Goal: Task Accomplishment & Management: Use online tool/utility

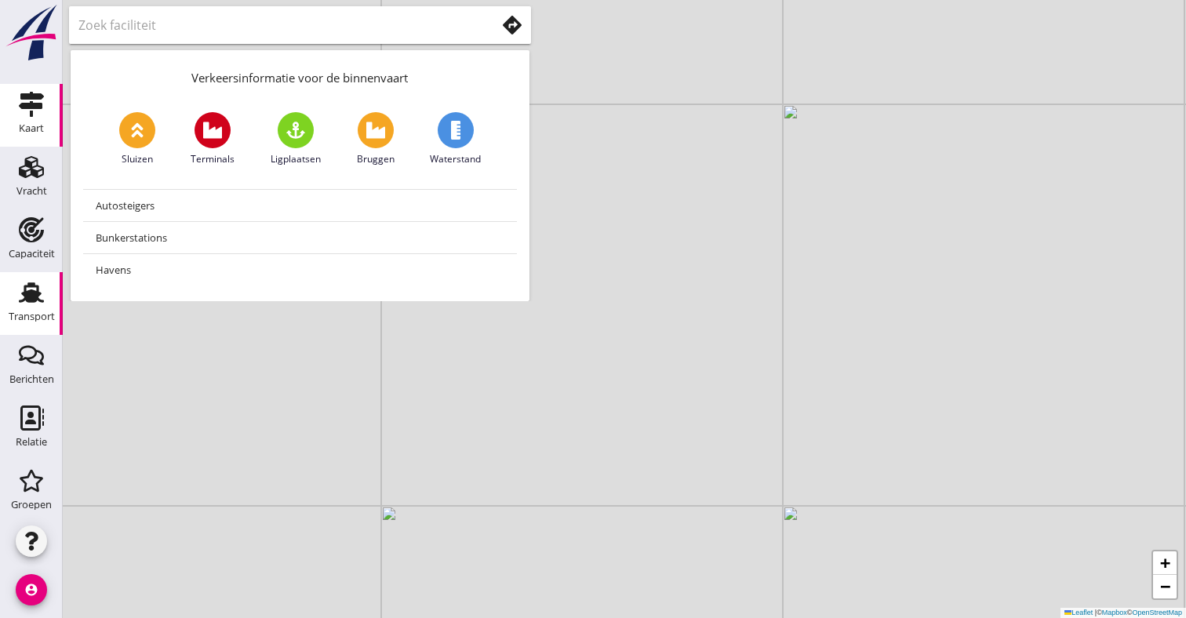
click at [48, 278] on link "Transport Transport" at bounding box center [31, 303] width 63 height 63
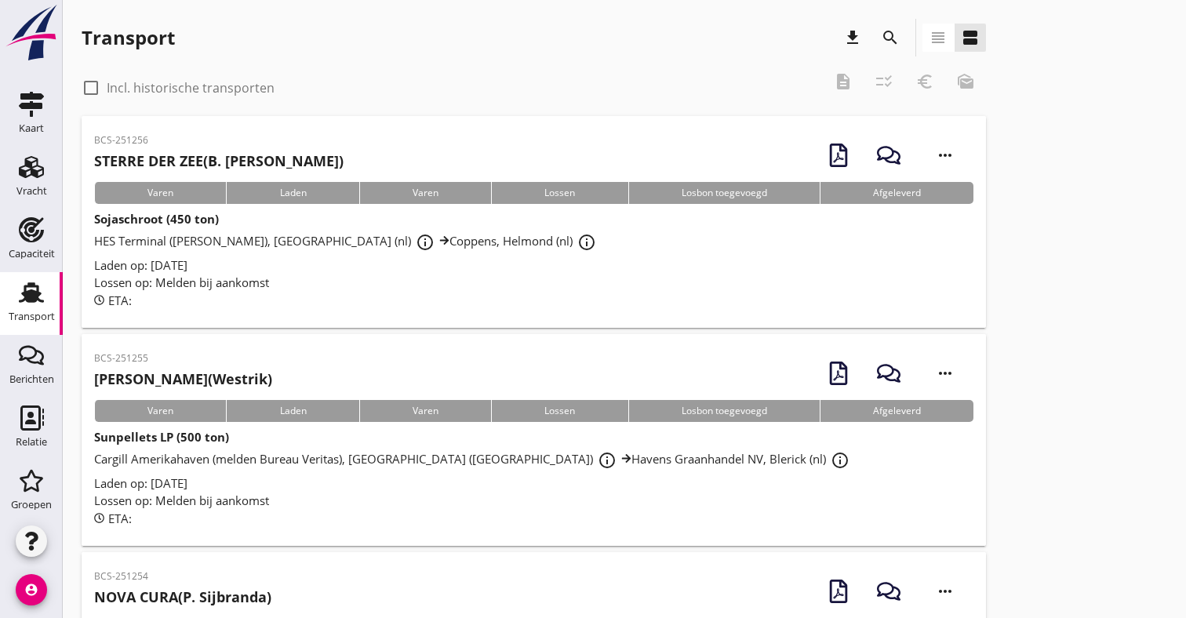
click at [929, 37] on icon "view_headline" at bounding box center [938, 37] width 19 height 19
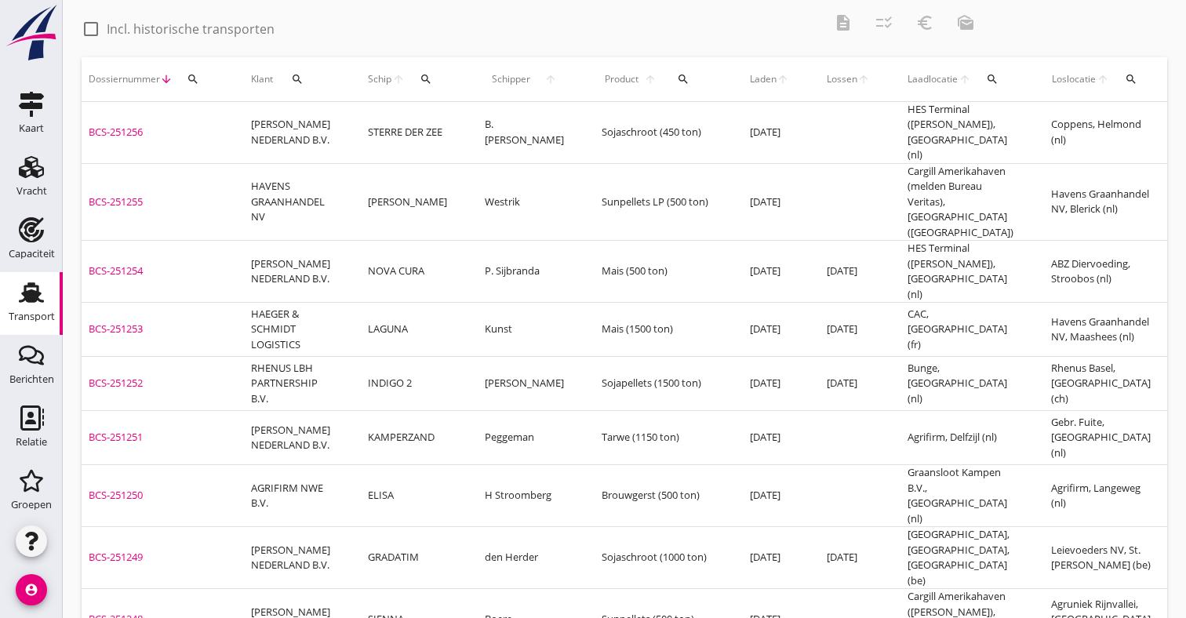
scroll to position [0, 79]
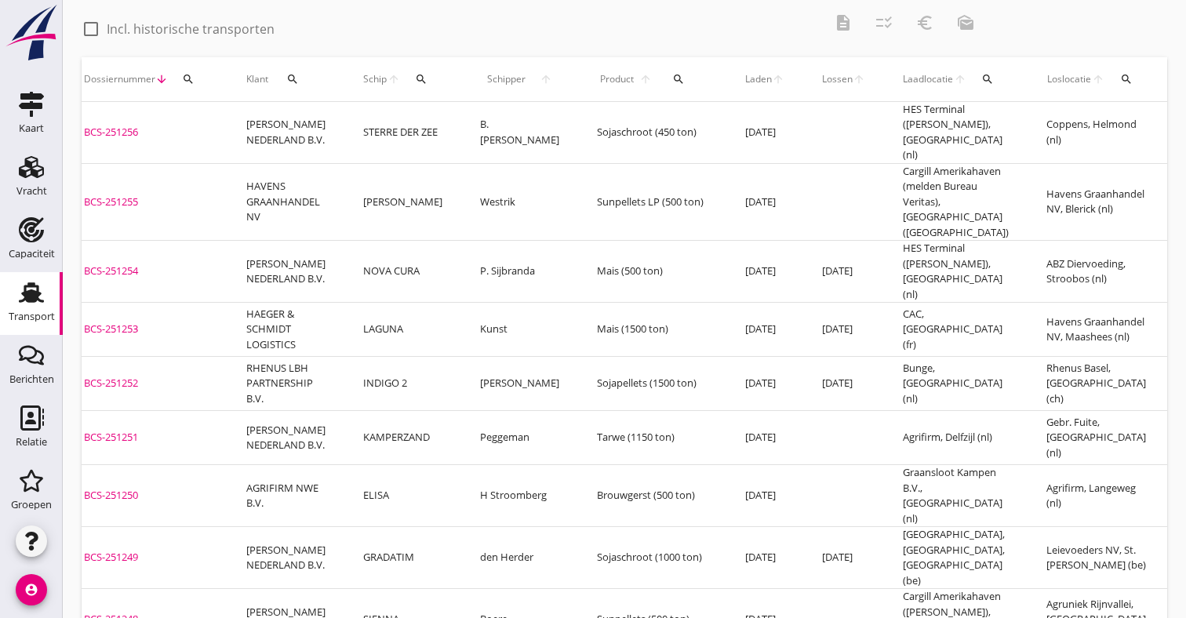
click at [462, 357] on td "[PERSON_NAME]" at bounding box center [519, 384] width 117 height 54
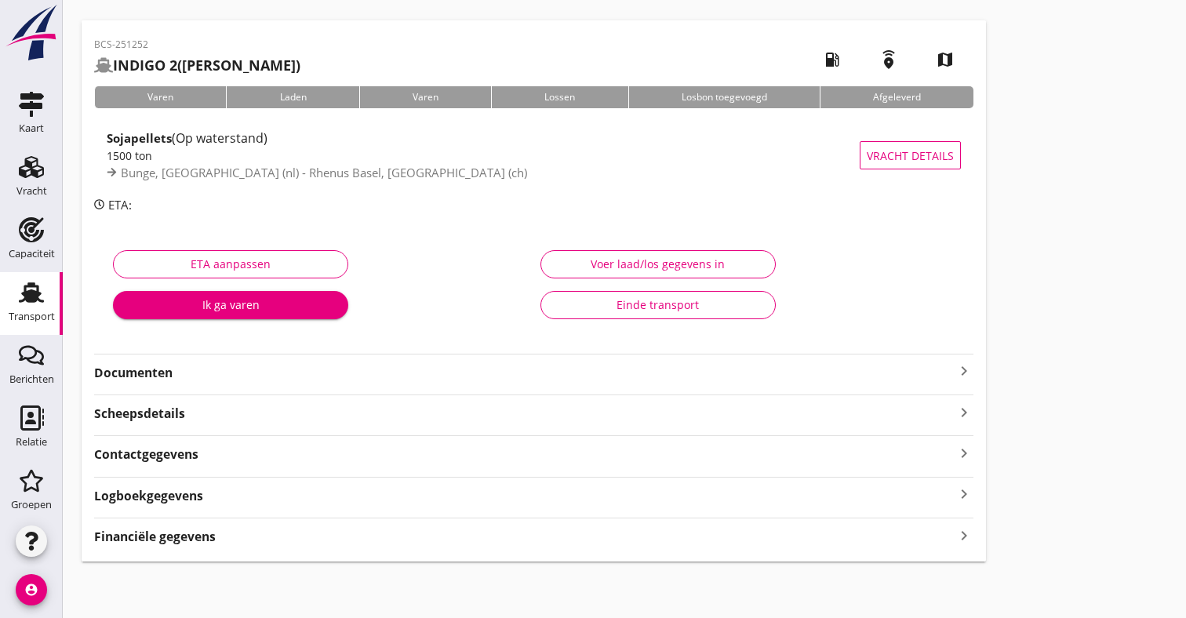
scroll to position [47, 0]
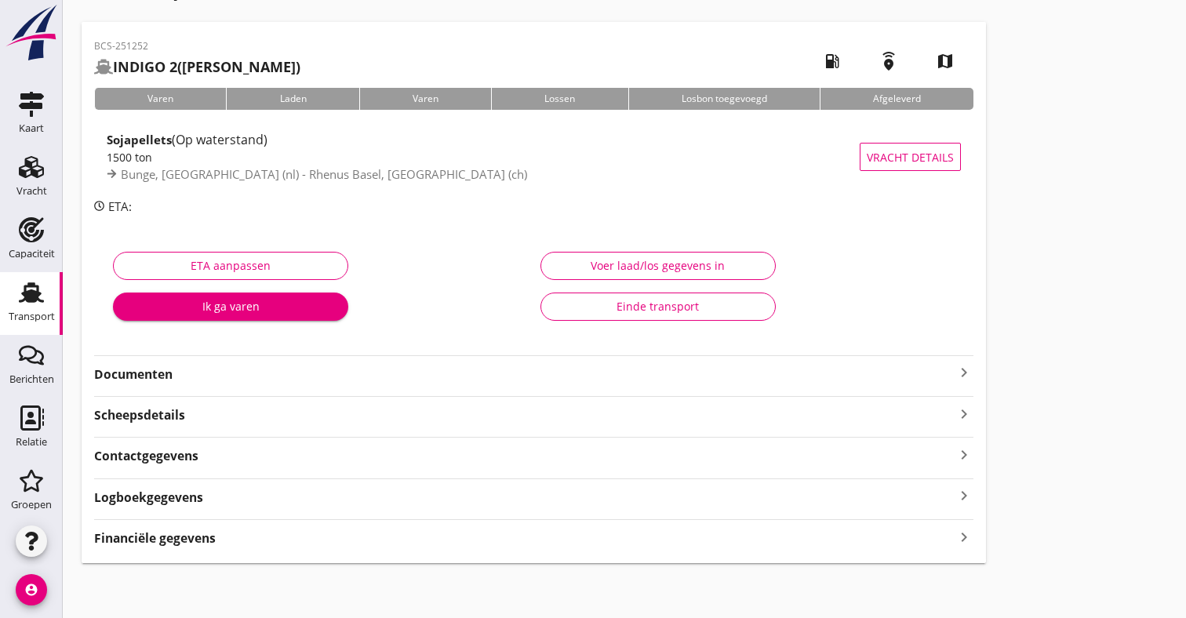
click at [653, 375] on strong "Documenten" at bounding box center [524, 374] width 860 height 18
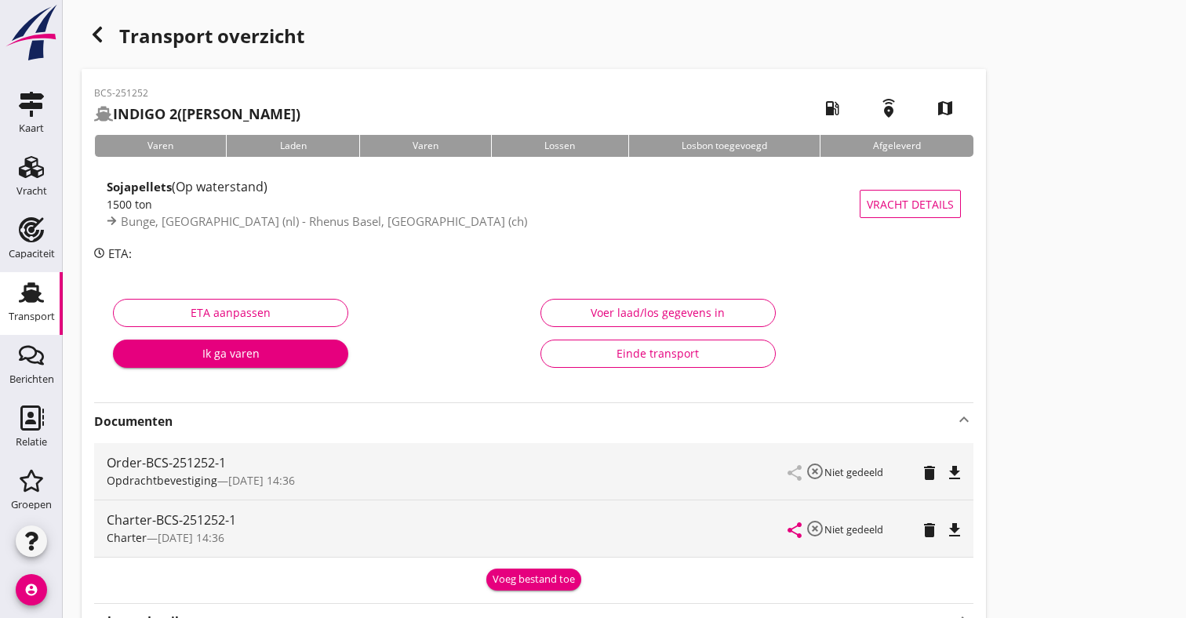
scroll to position [0, 0]
click at [100, 28] on use "button" at bounding box center [97, 35] width 9 height 16
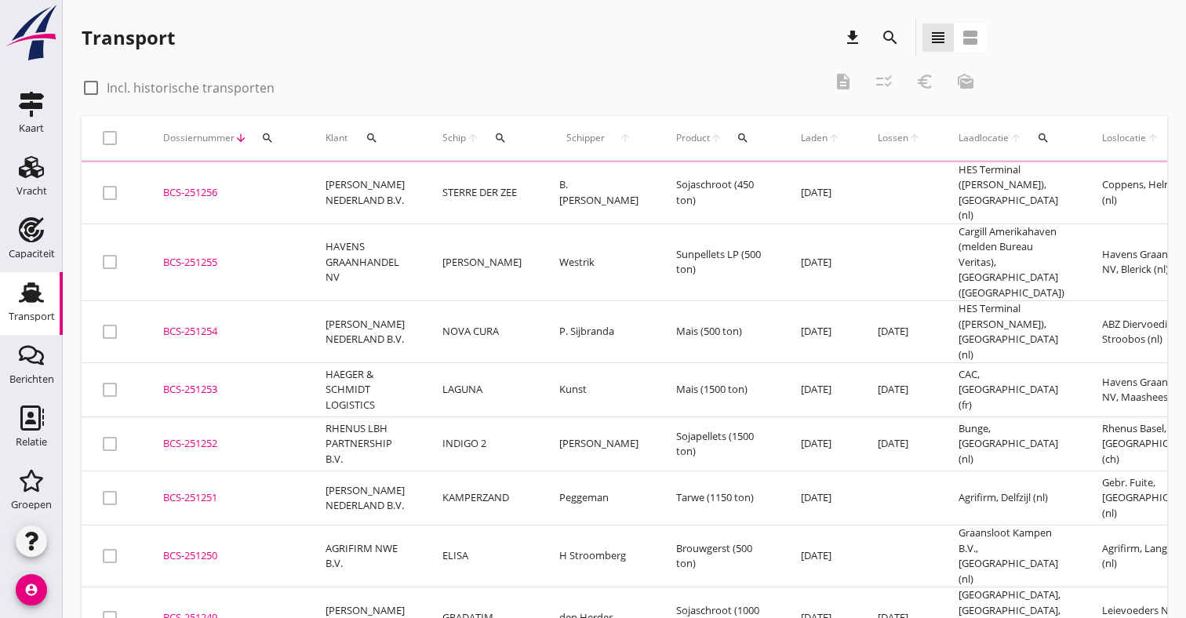
scroll to position [59, 0]
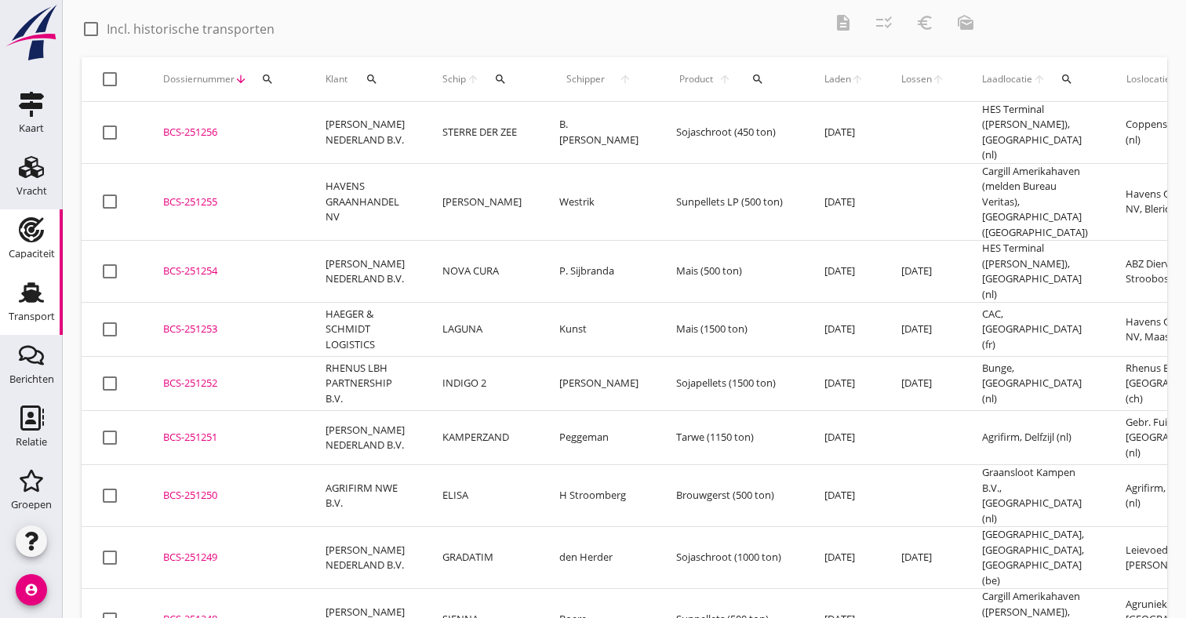
click at [18, 241] on div "Capaciteit" at bounding box center [32, 229] width 38 height 25
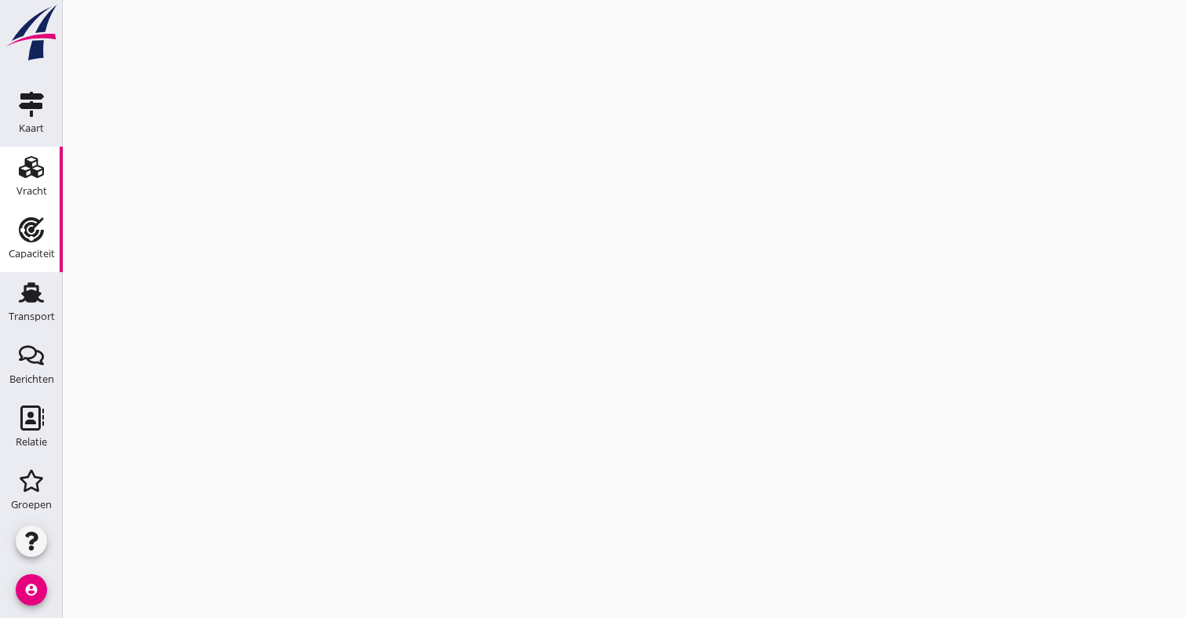
click at [26, 186] on div "Vracht" at bounding box center [31, 191] width 31 height 10
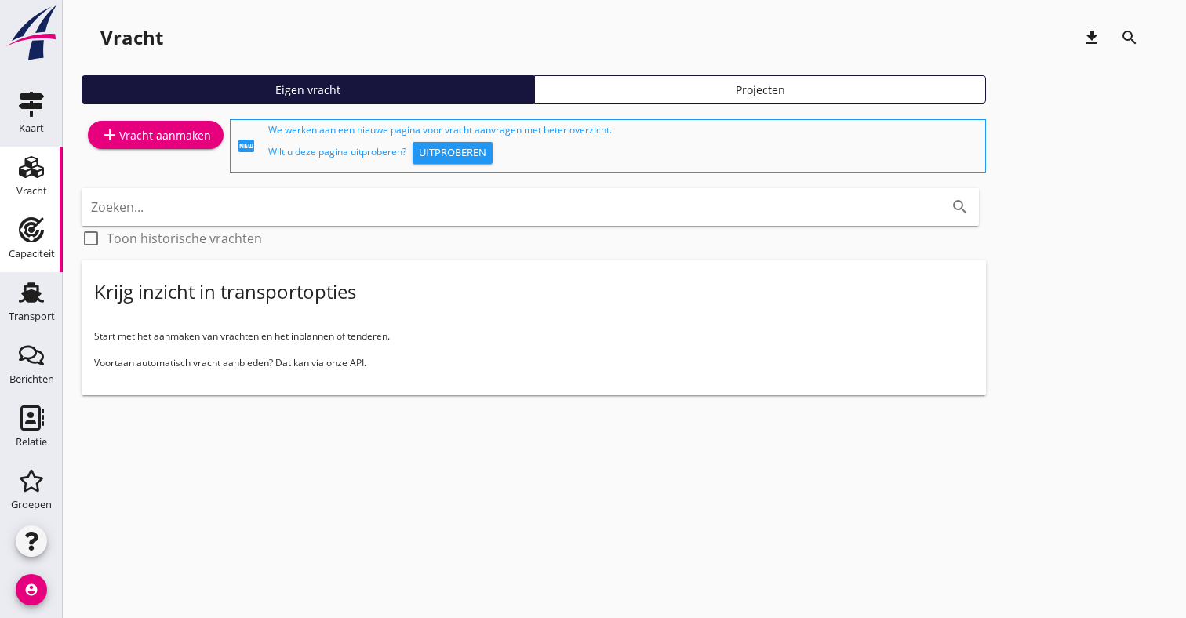
click at [7, 254] on link "Capaciteit Capaciteit" at bounding box center [31, 240] width 63 height 63
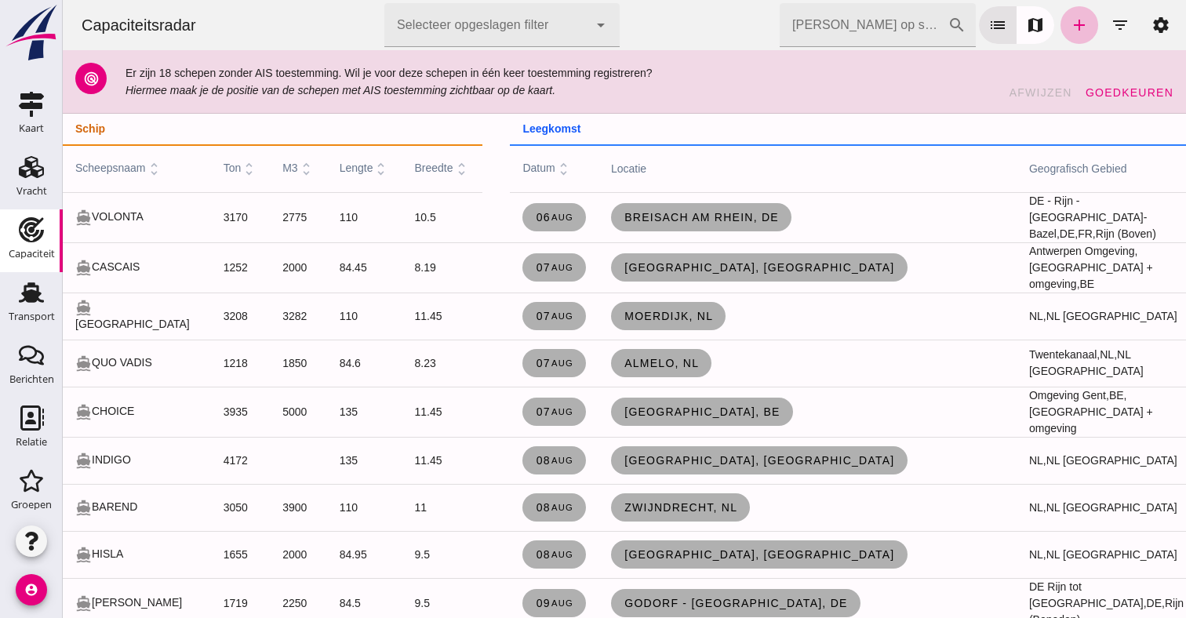
click at [1129, 23] on icon "filter_list" at bounding box center [1119, 25] width 19 height 19
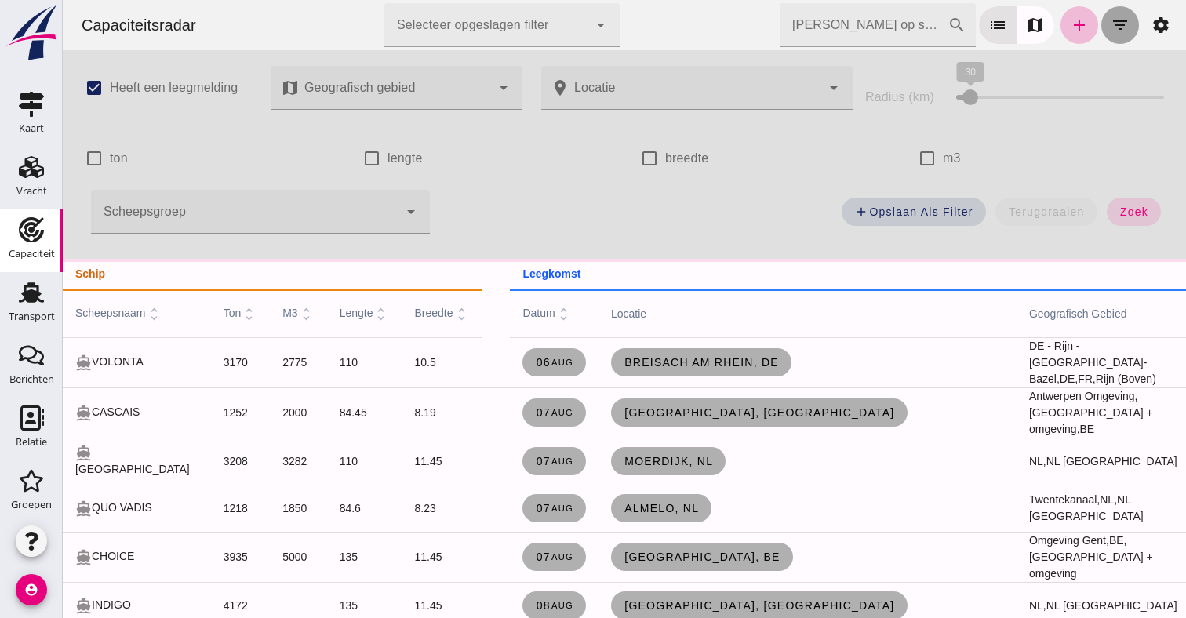
click at [1118, 23] on icon "filter_list" at bounding box center [1119, 25] width 19 height 19
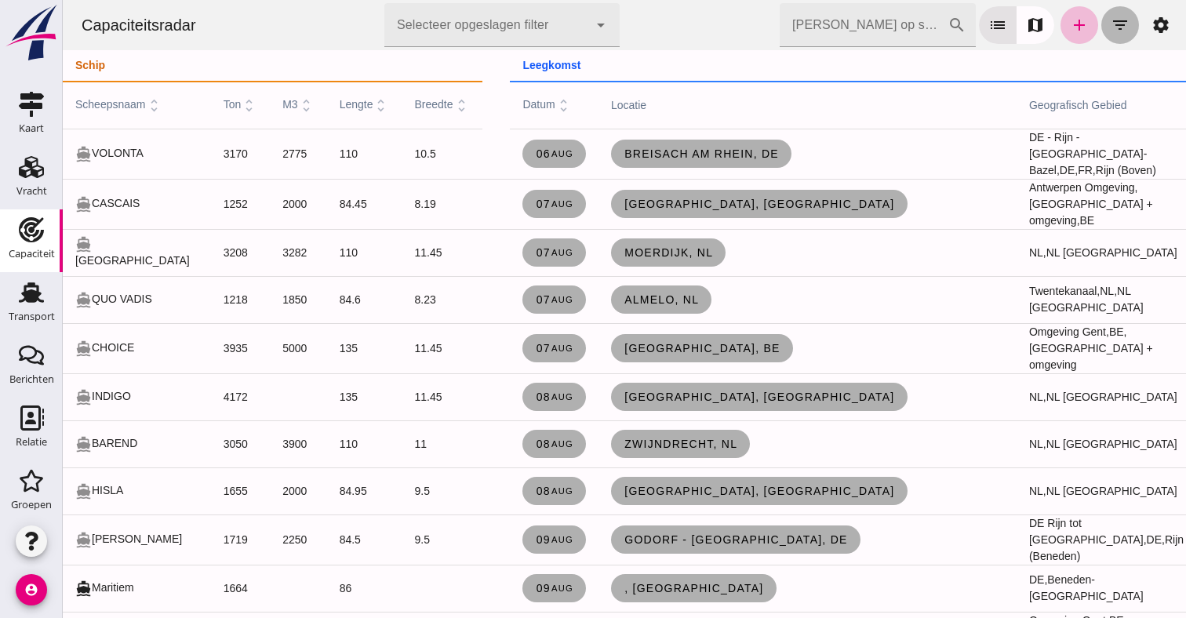
click at [1119, 28] on icon "filter_list" at bounding box center [1119, 25] width 19 height 19
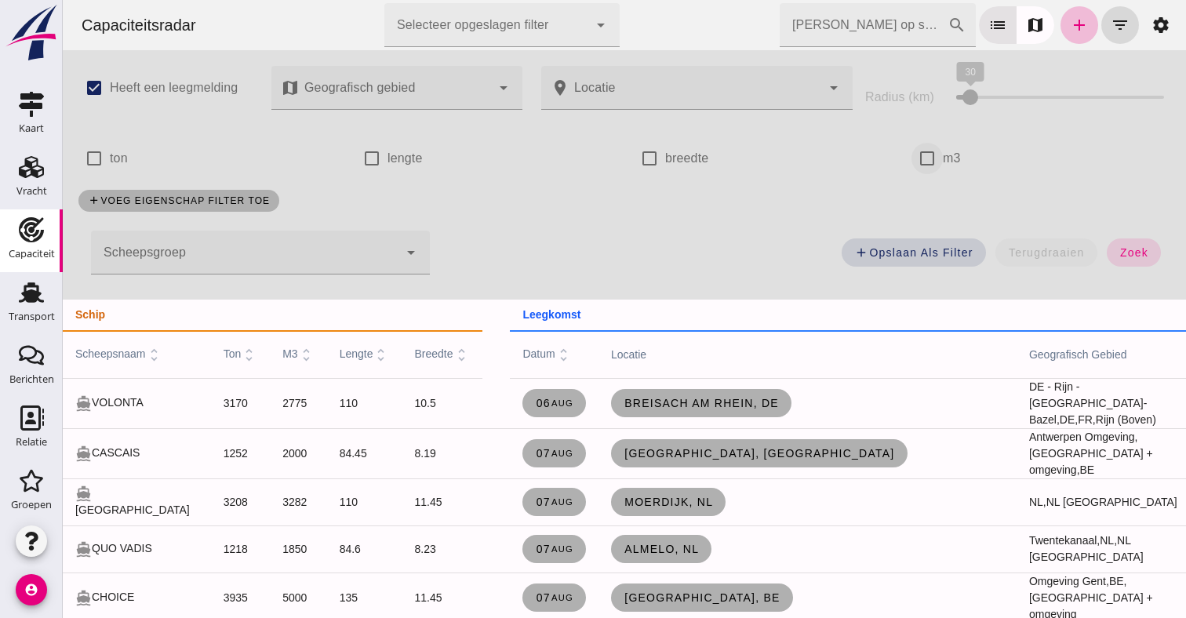
click input "m3"
checkbox input "true"
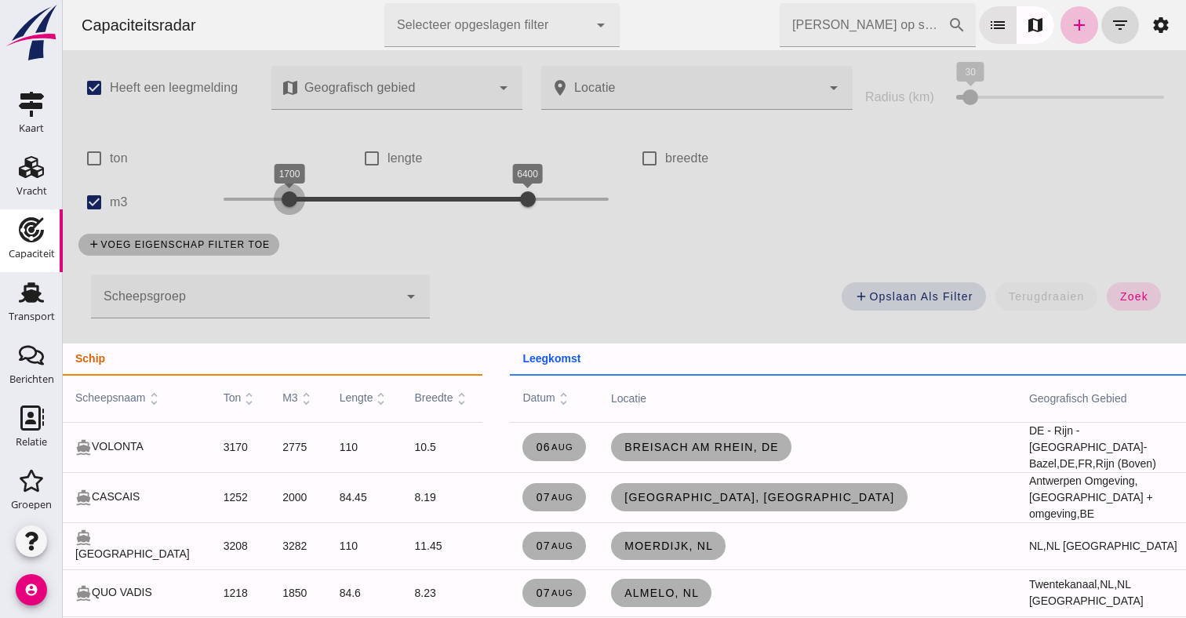
drag, startPoint x: 224, startPoint y: 188, endPoint x: 291, endPoint y: 191, distance: 67.5
click at [291, 191] on div at bounding box center [289, 199] width 31 height 31
drag, startPoint x: 522, startPoint y: 188, endPoint x: 319, endPoint y: 205, distance: 203.8
click at [320, 205] on div at bounding box center [324, 199] width 31 height 31
click span "zoek"
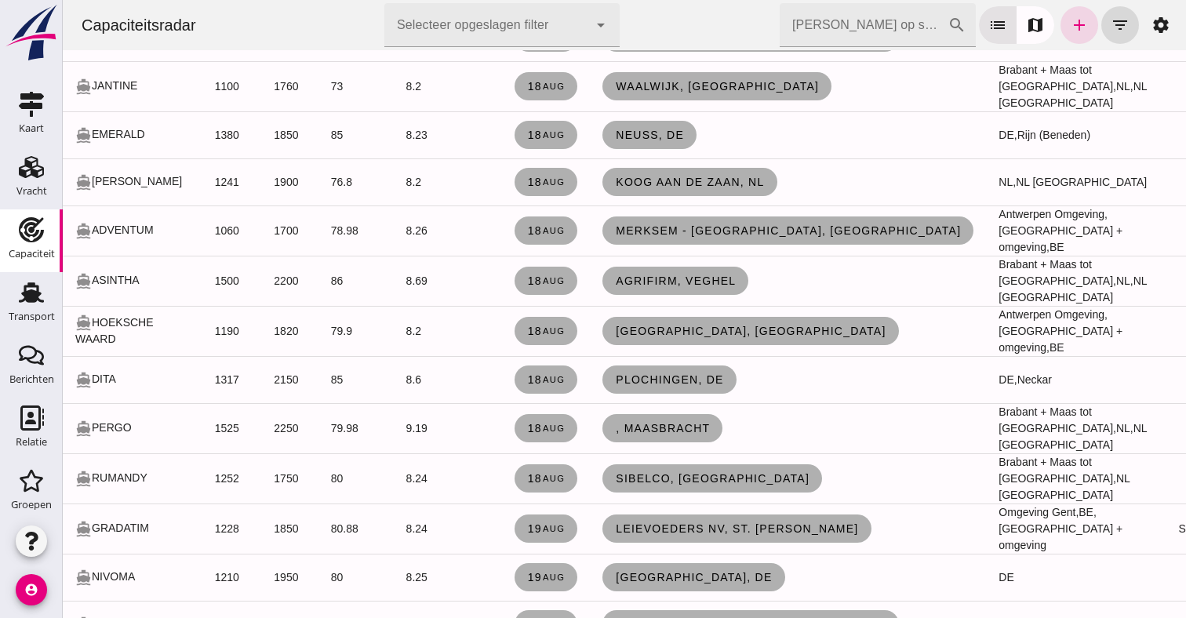
scroll to position [1901, 0]
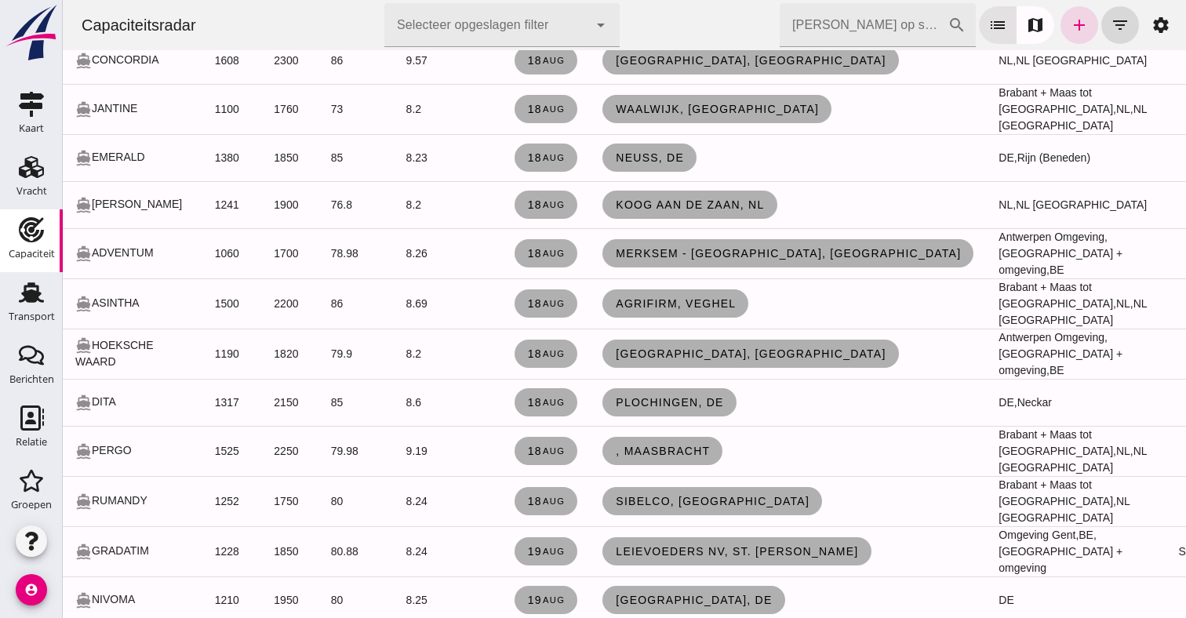
click span "[DATE]"
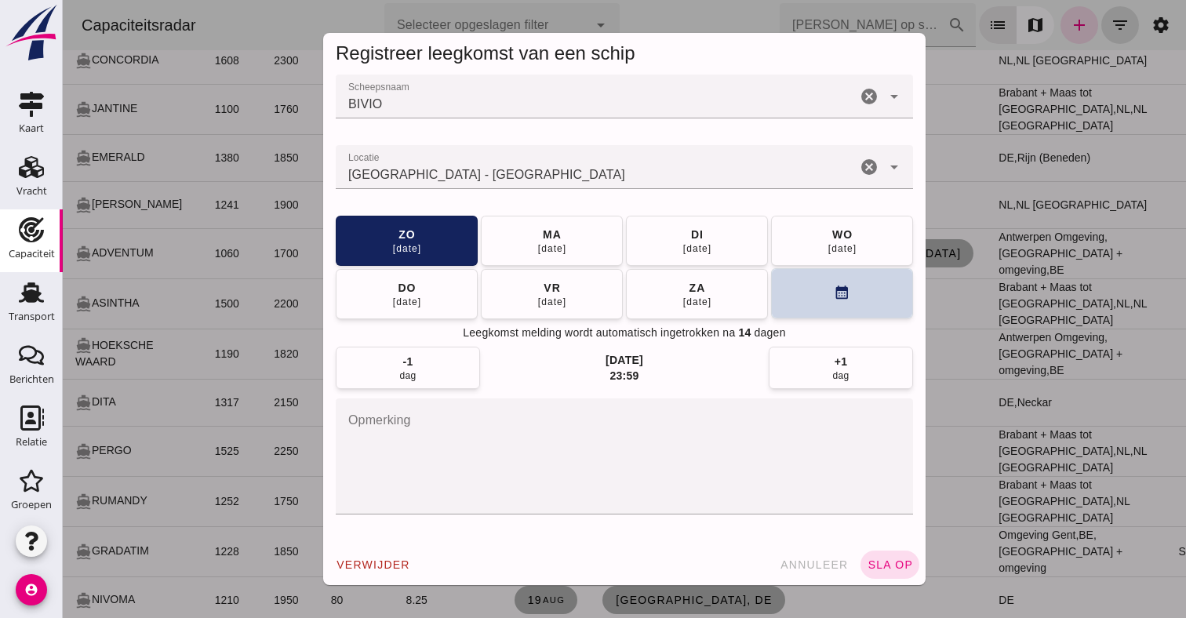
click icon "calendar_month"
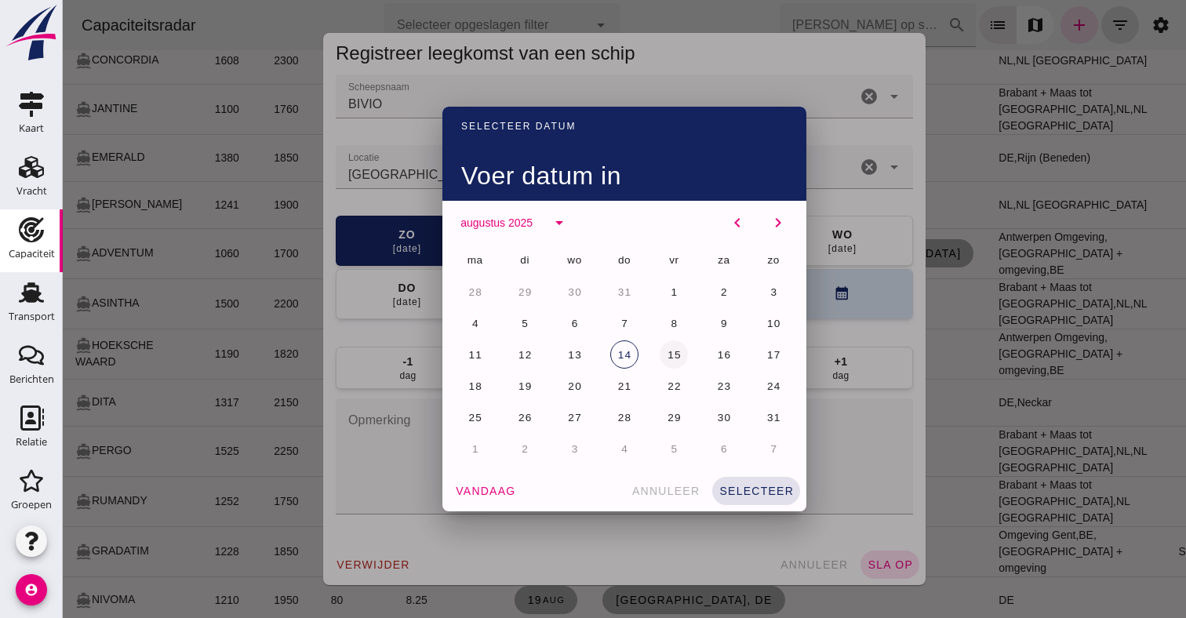
click span "15"
click div "vandaag annuleer selecteer"
click span "selecteer"
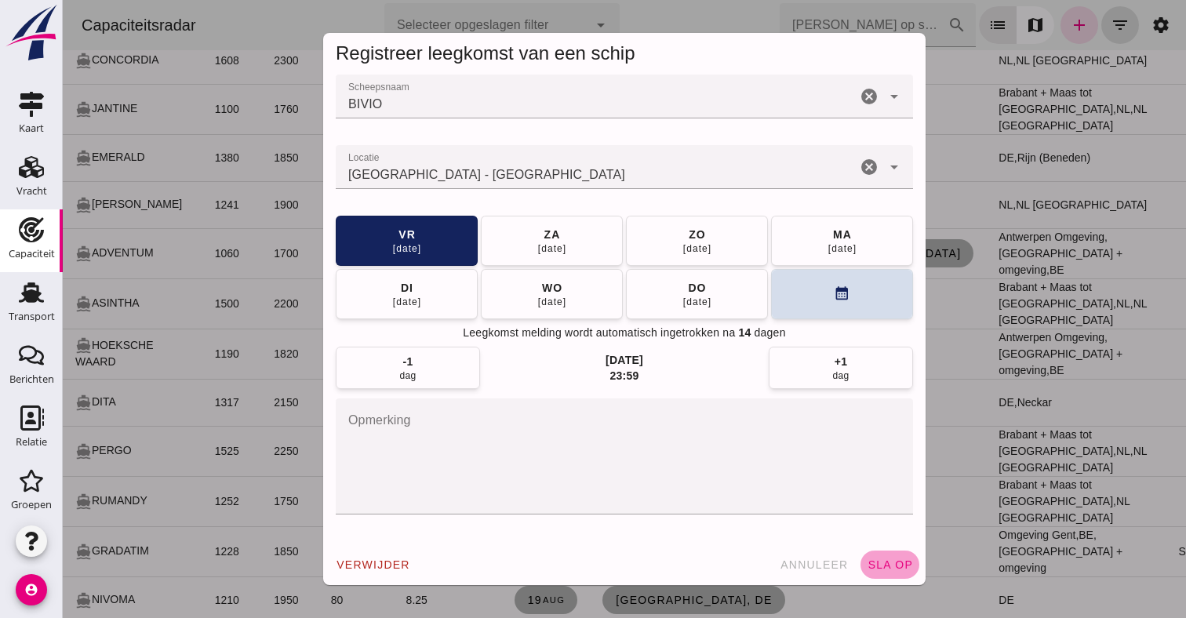
click span "sla op"
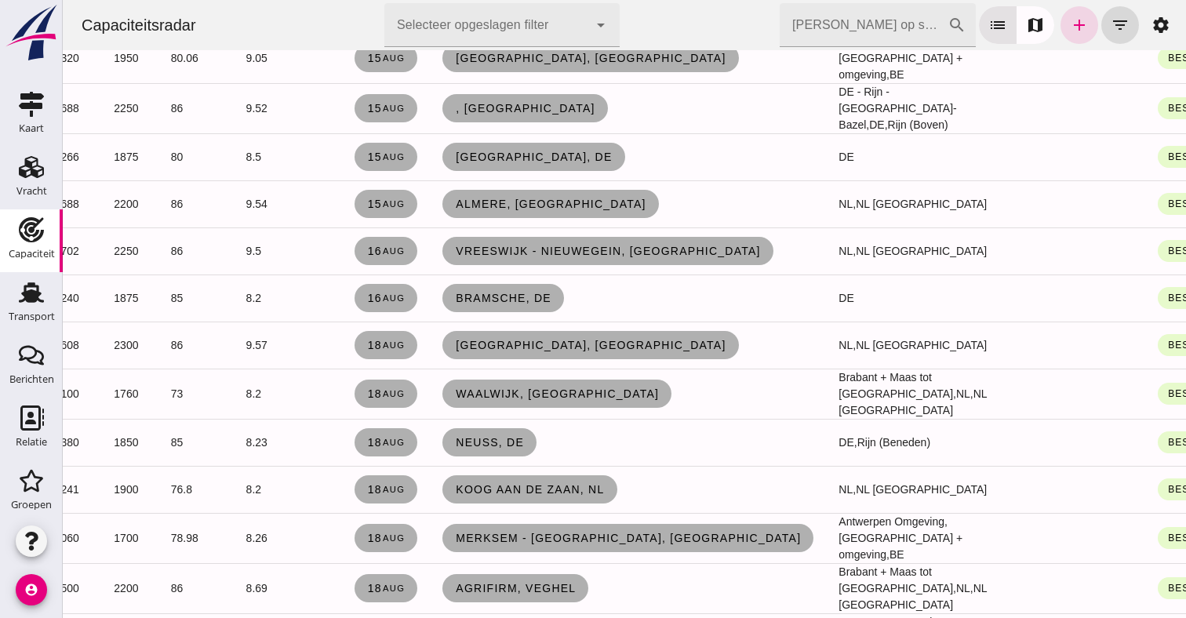
scroll to position [0, 159]
click button "close"
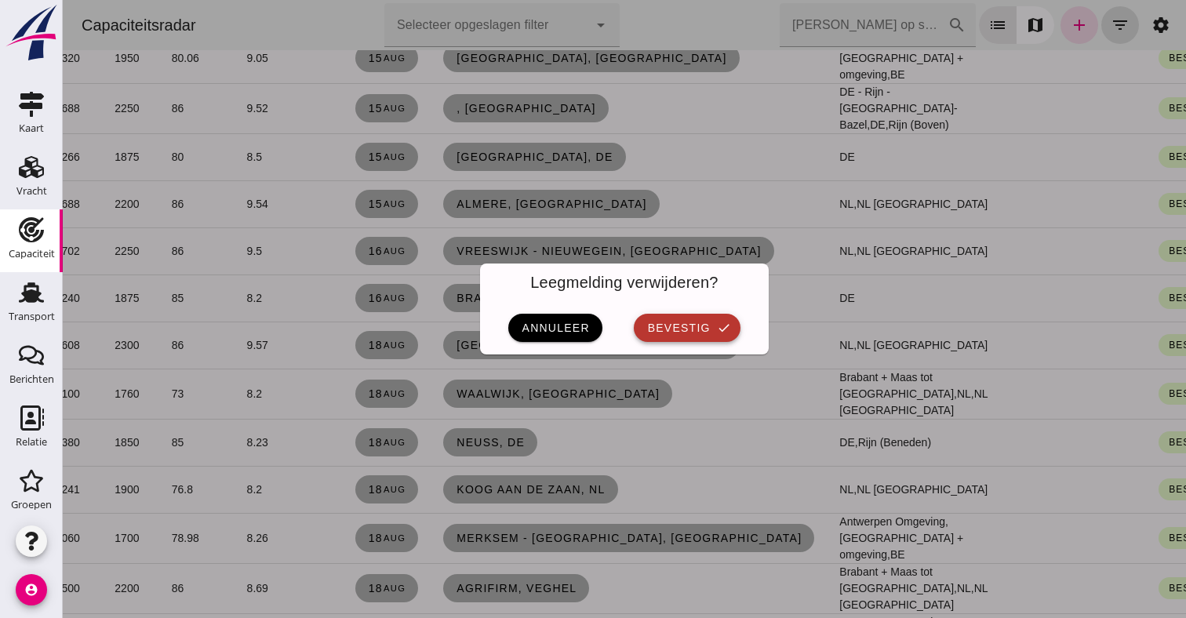
click span "bevestig"
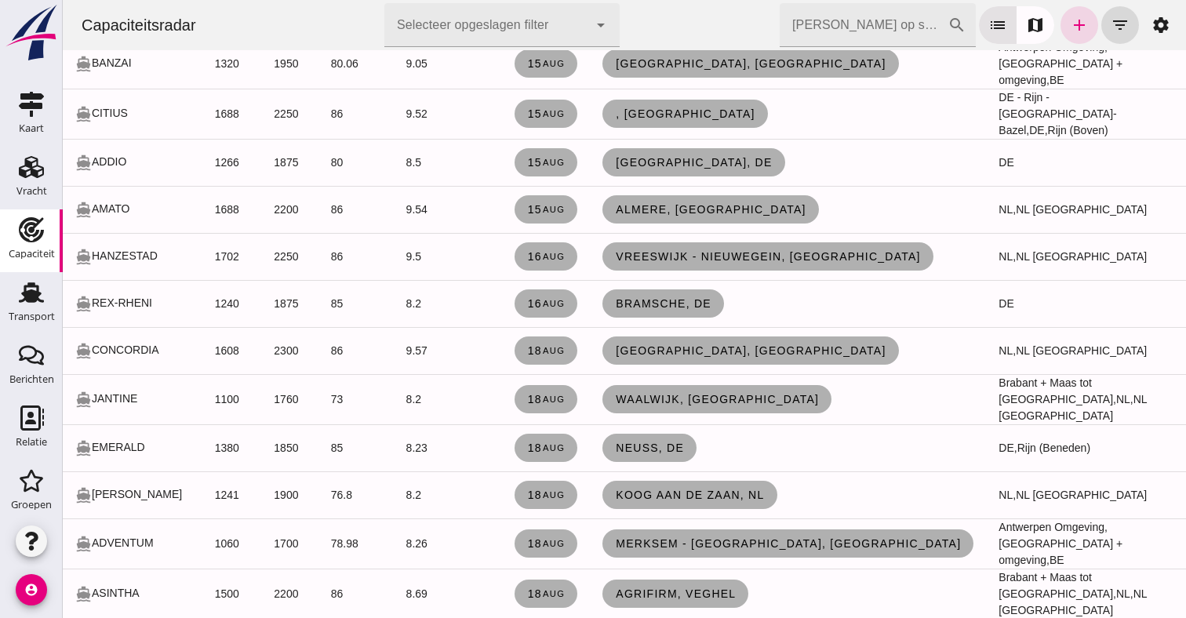
scroll to position [1542, 0]
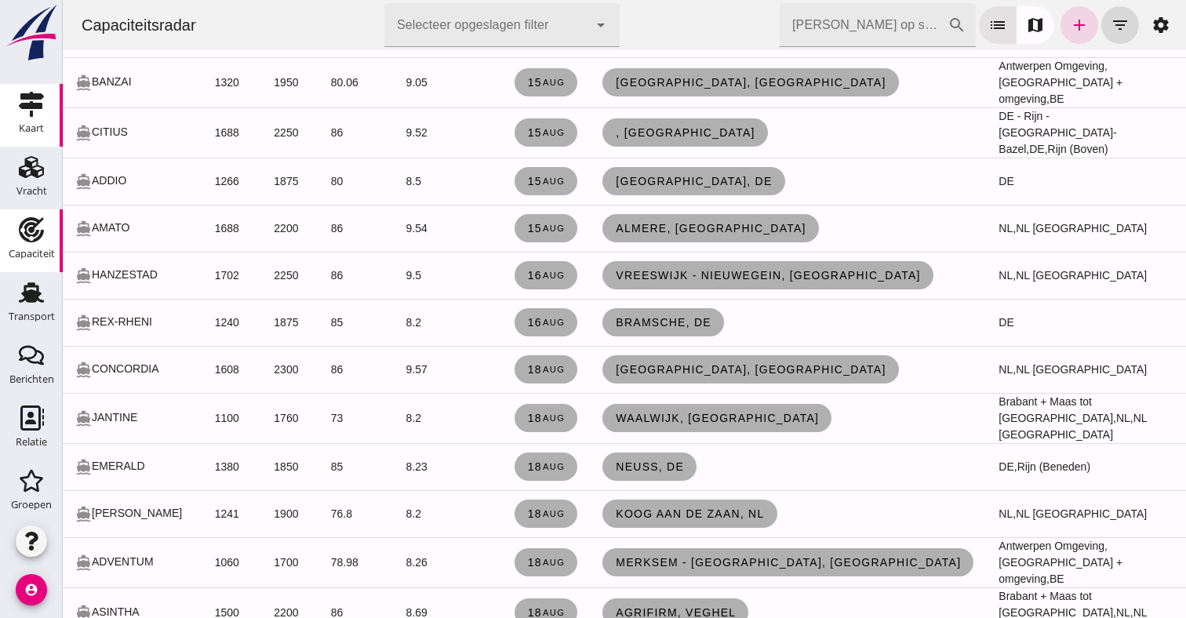
click at [13, 95] on div "Kaart" at bounding box center [32, 104] width 38 height 25
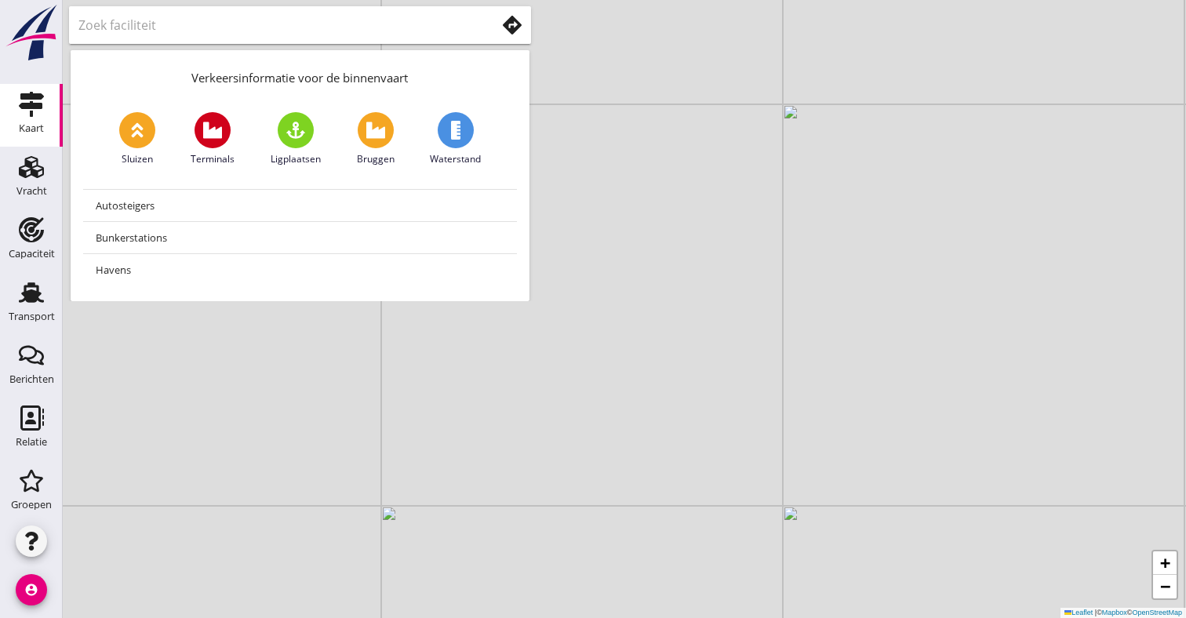
click at [504, 20] on icon at bounding box center [512, 25] width 19 height 19
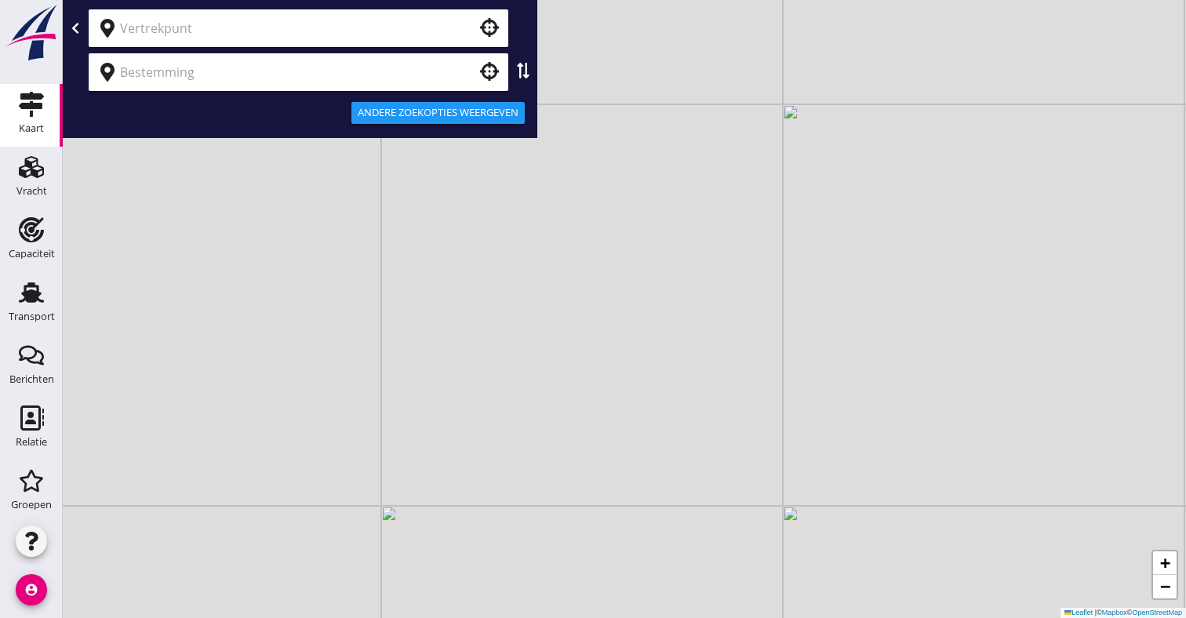
click at [428, 36] on input "text" at bounding box center [287, 28] width 335 height 25
type input "c"
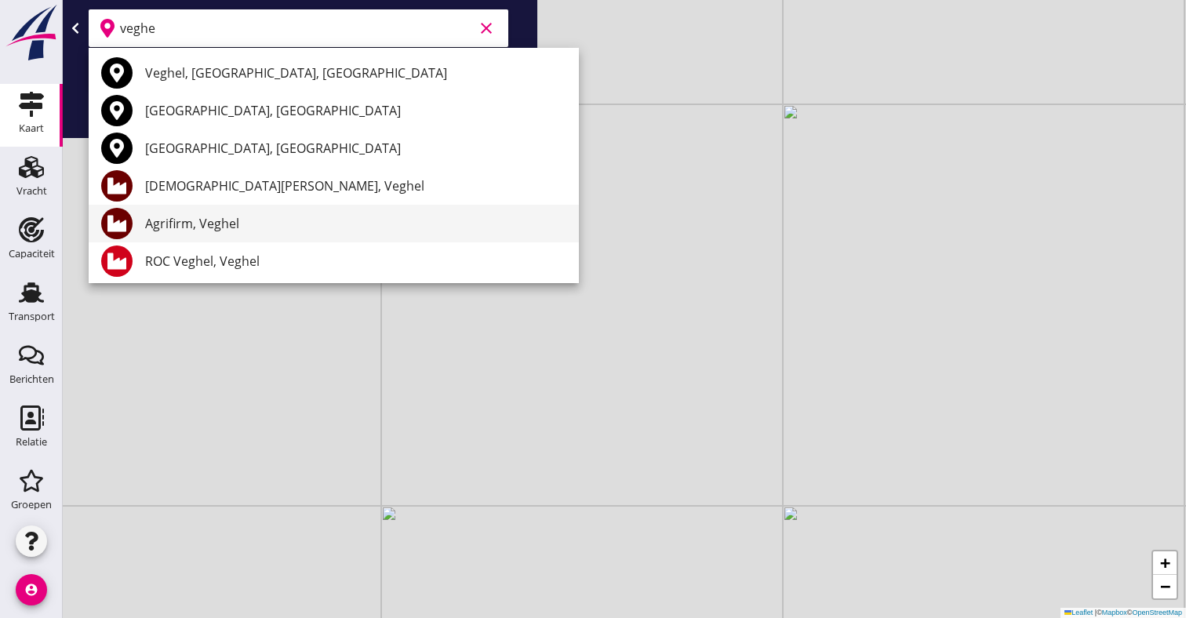
click at [223, 212] on div "Agrifirm, Veghel" at bounding box center [355, 224] width 421 height 38
type input "Agrifirm, Veghel"
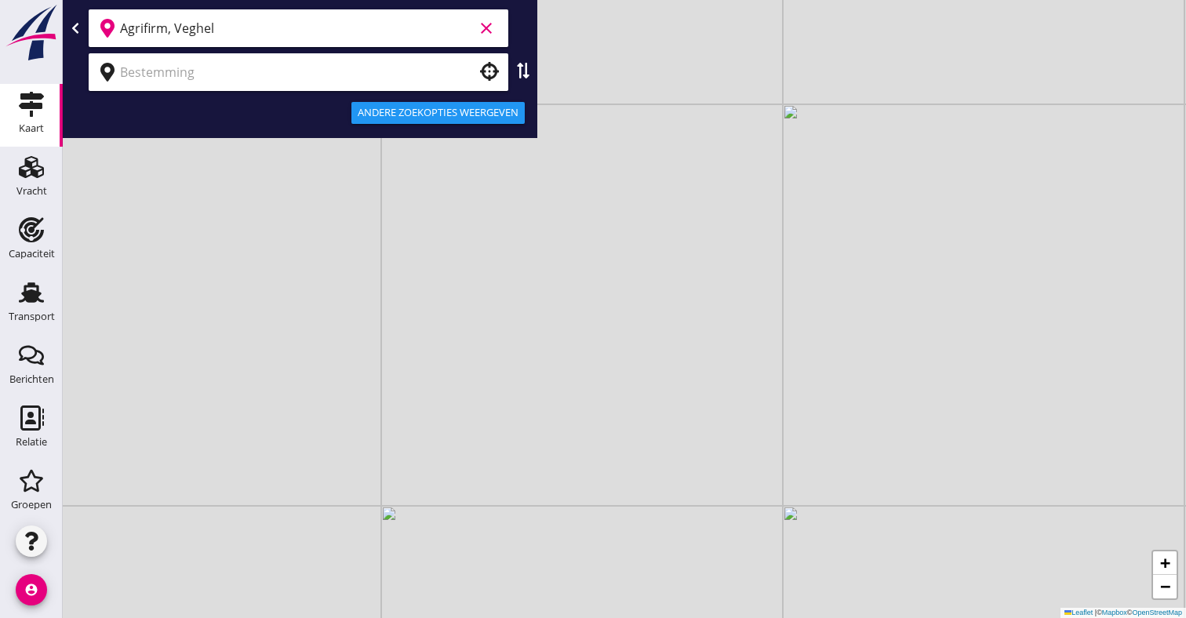
click at [169, 84] on input "text" at bounding box center [287, 72] width 335 height 25
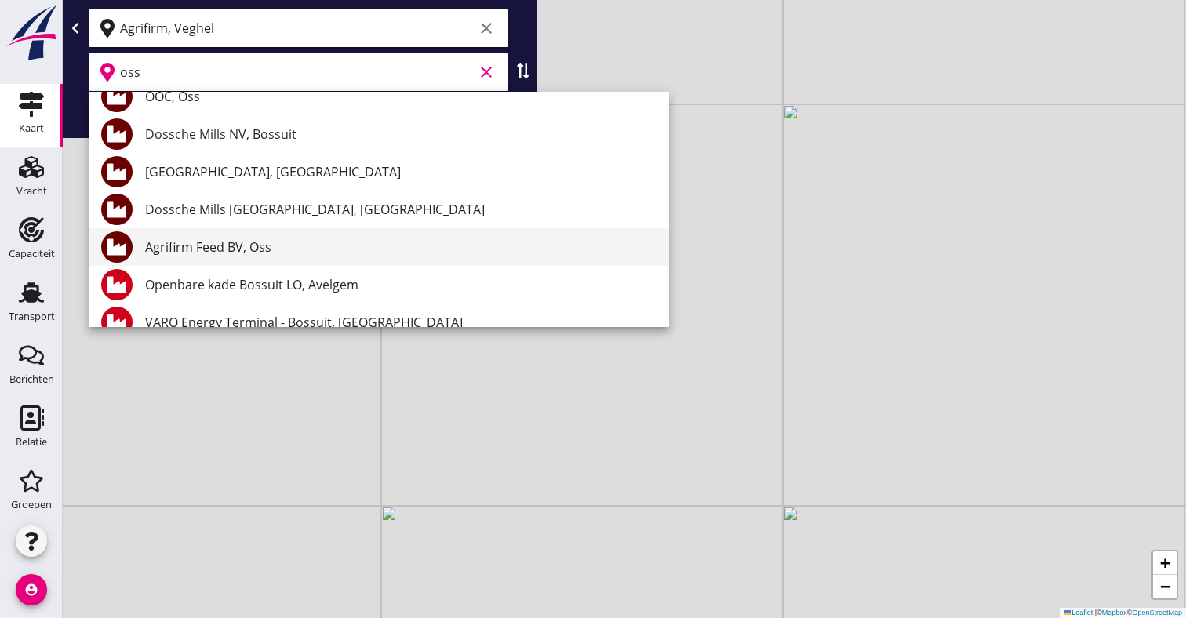
scroll to position [180, 0]
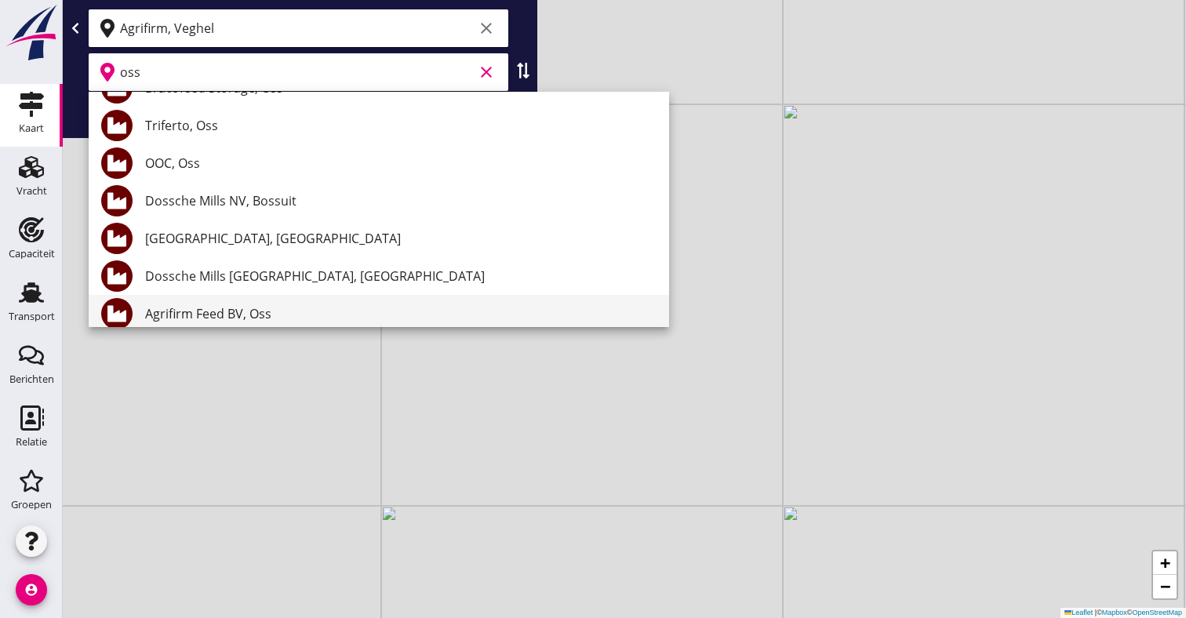
click at [190, 320] on div "Agrifirm Feed BV, Oss" at bounding box center [400, 313] width 511 height 19
type input "Agrifirm Feed BV, Oss"
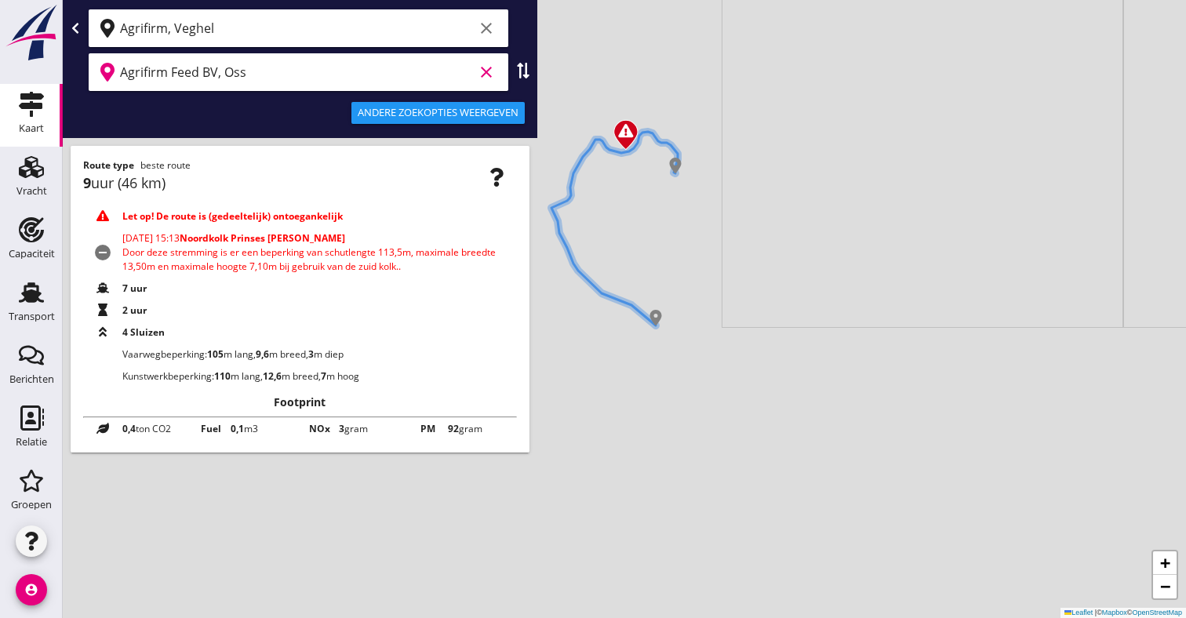
click at [423, 112] on div "Andere zoekopties weergeven" at bounding box center [438, 113] width 161 height 16
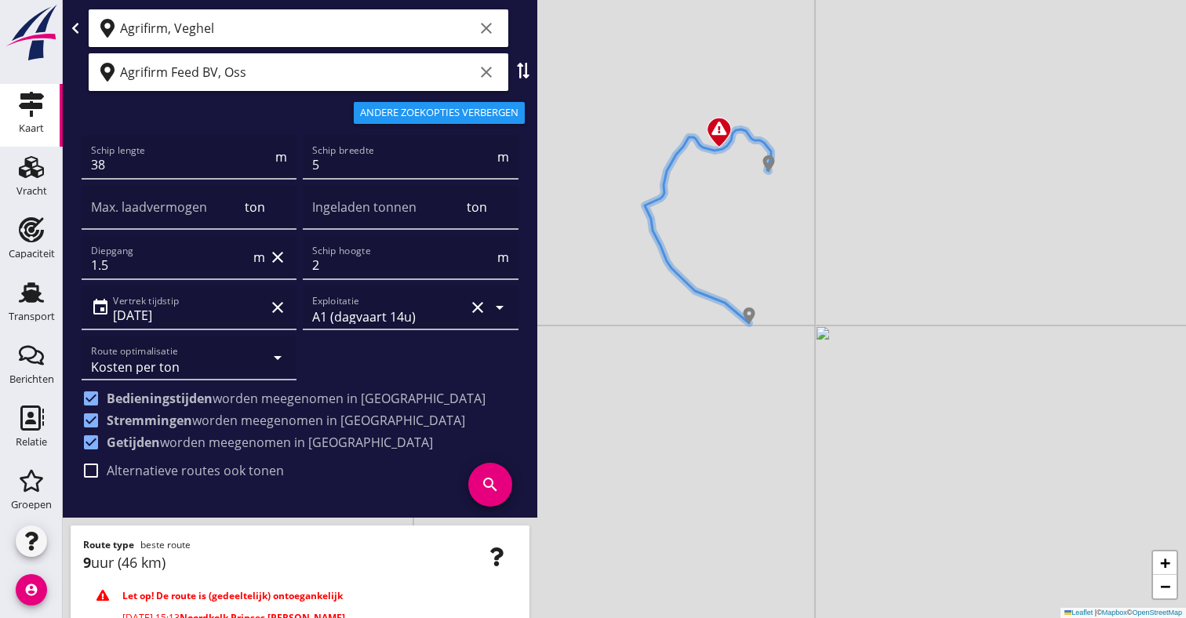
drag, startPoint x: 678, startPoint y: 242, endPoint x: 770, endPoint y: 238, distance: 91.8
click at [771, 238] on div "+ − Leaflet | © Mapbox © OpenStreetMap" at bounding box center [624, 309] width 1123 height 618
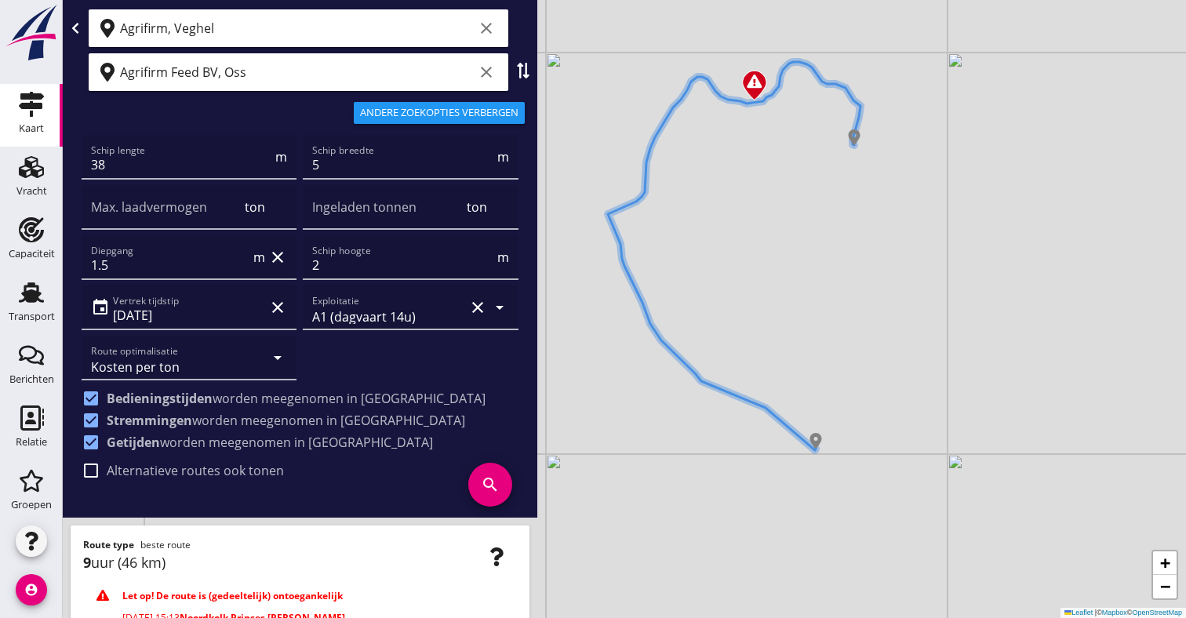
click at [365, 45] on div "Agrifirm, Veghel clear" at bounding box center [299, 28] width 420 height 38
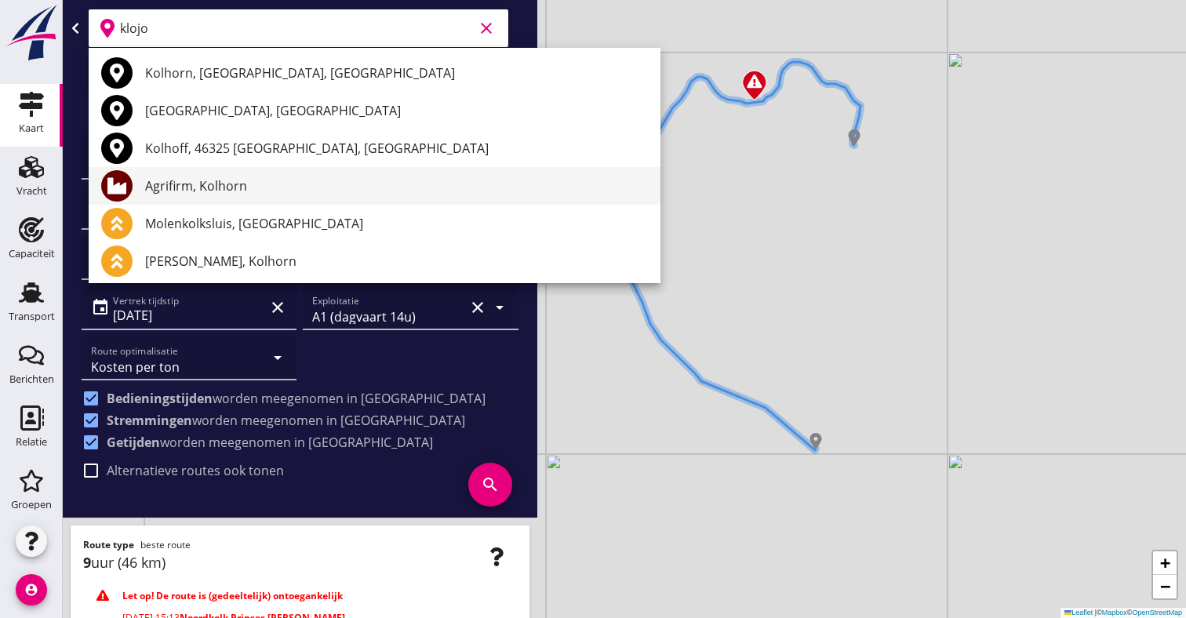
drag, startPoint x: 365, startPoint y: 45, endPoint x: 231, endPoint y: 184, distance: 193.0
click at [231, 184] on div "Agrifirm, Kolhorn" at bounding box center [396, 185] width 503 height 19
type input "Agrifirm, Kolhorn"
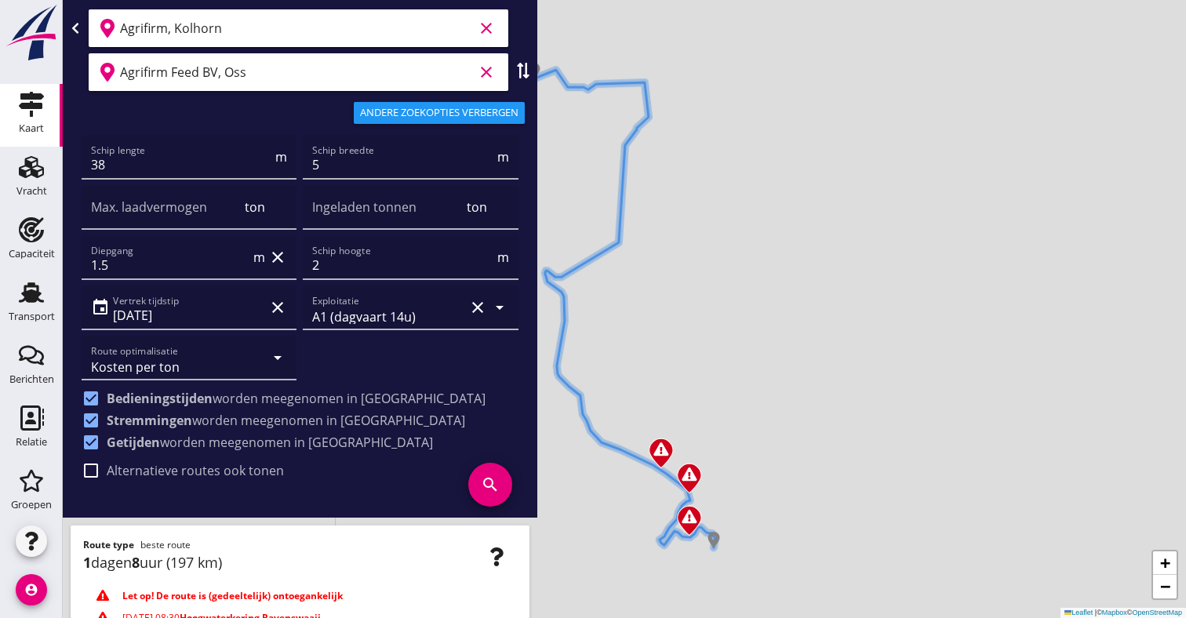
click at [274, 67] on input "Agrifirm Feed BV, Oss" at bounding box center [297, 72] width 354 height 25
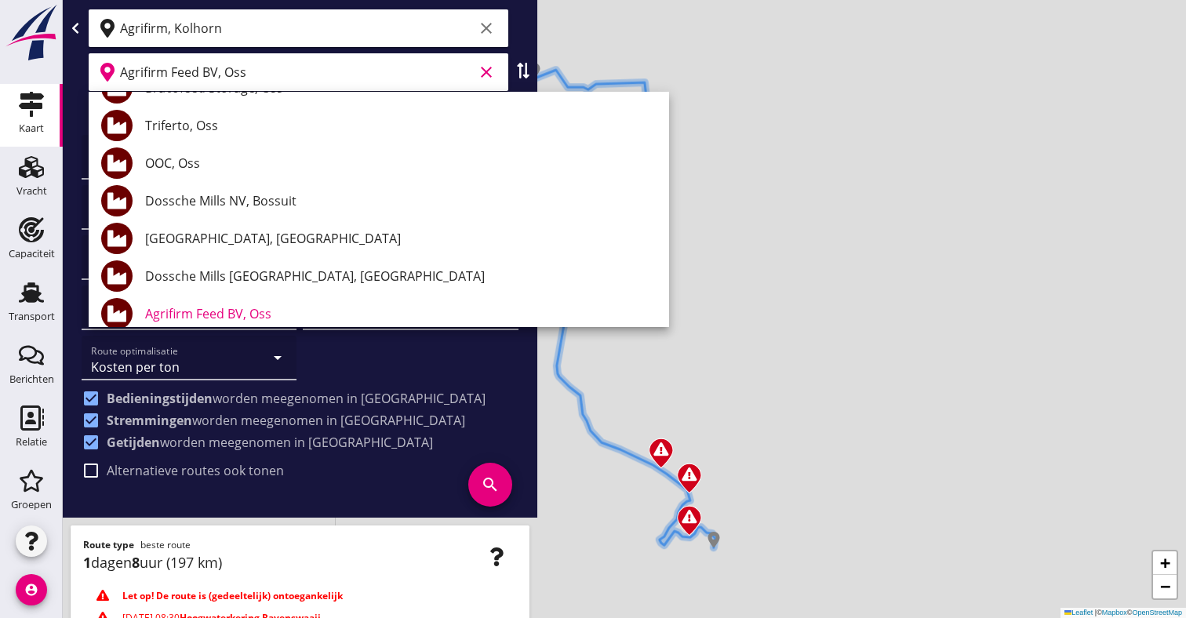
click at [274, 67] on input "Agrifirm Feed BV, Oss" at bounding box center [297, 72] width 354 height 25
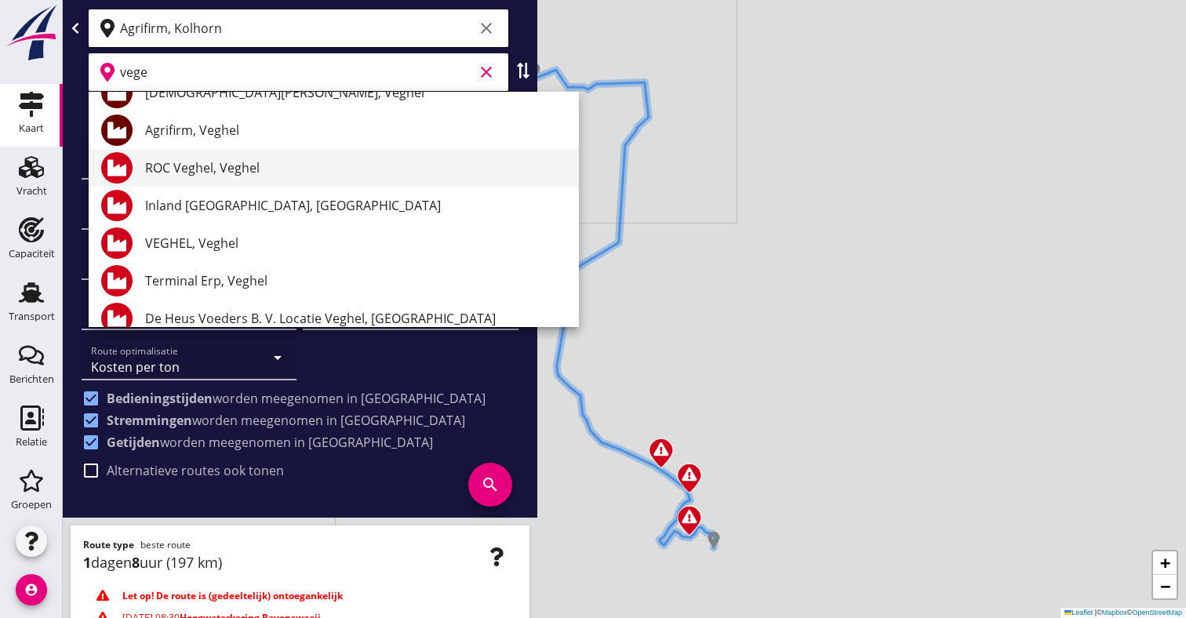
scroll to position [120, 0]
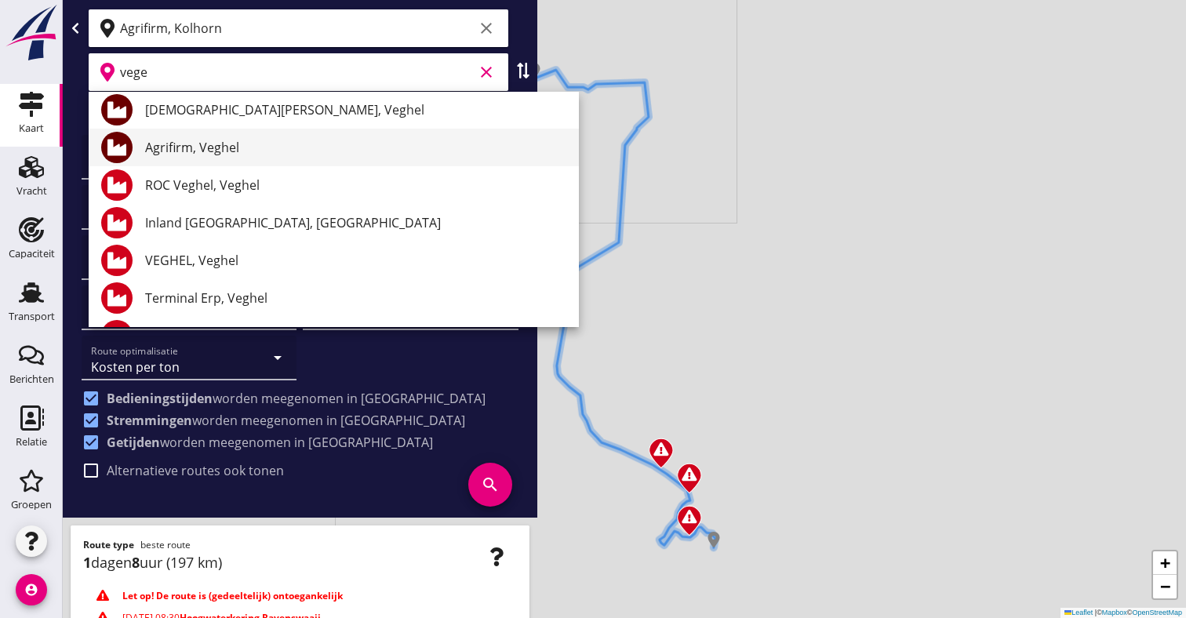
click at [239, 145] on div "Agrifirm, Veghel" at bounding box center [355, 147] width 421 height 19
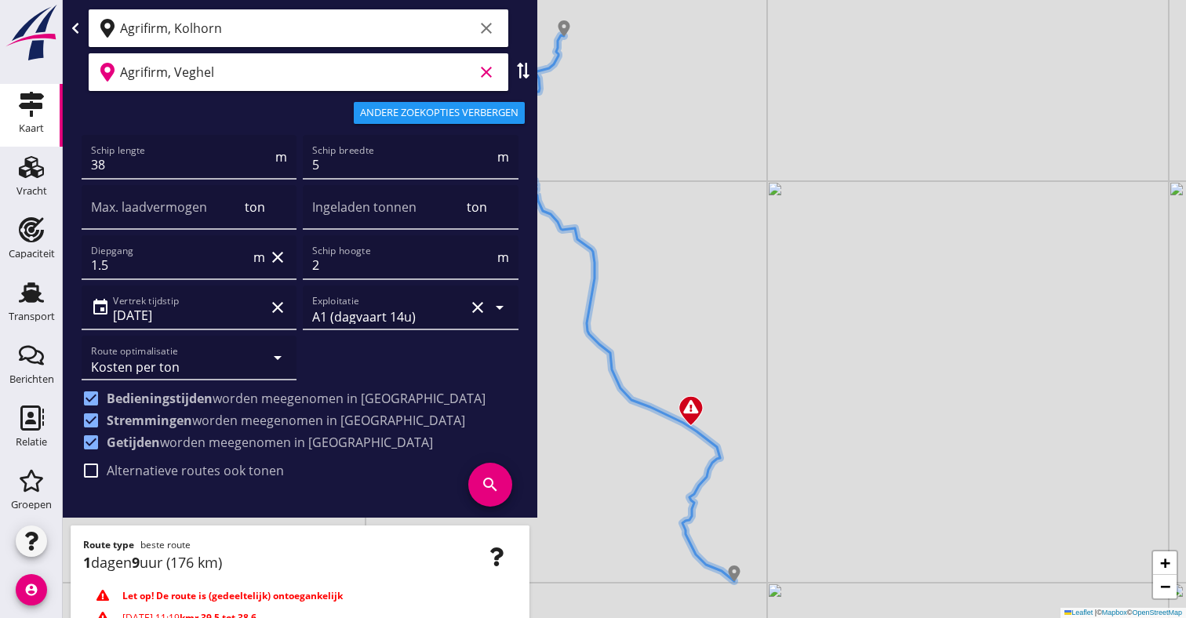
click at [649, 287] on div "+ − Leaflet | © Mapbox © OpenStreetMap" at bounding box center [624, 309] width 1123 height 618
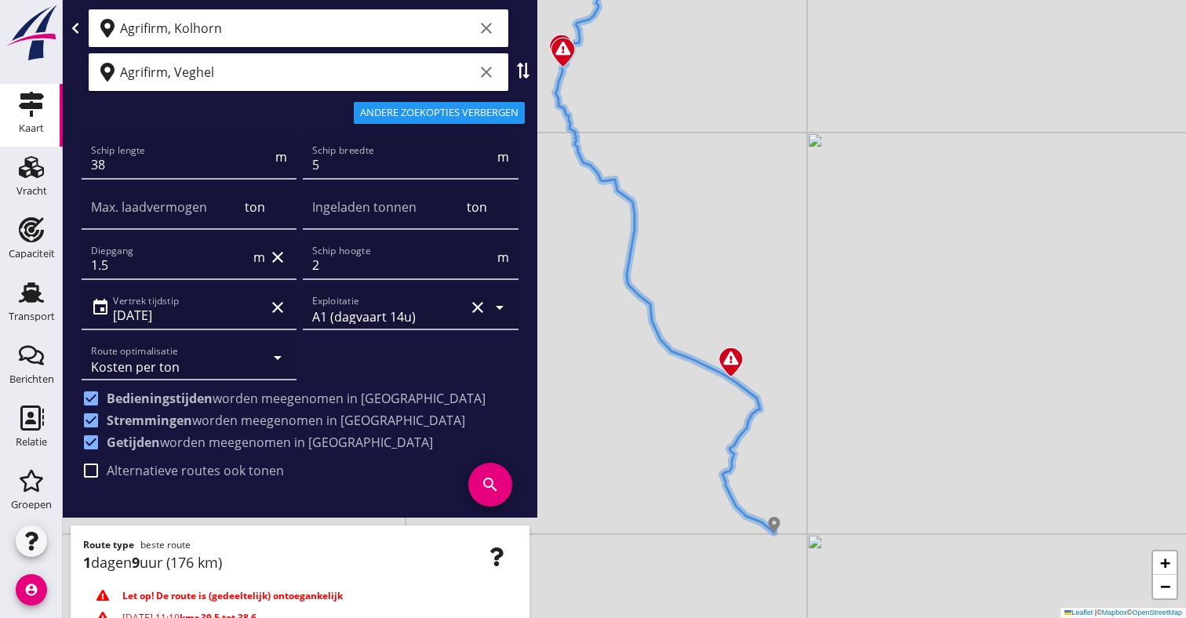
drag, startPoint x: 649, startPoint y: 287, endPoint x: 689, endPoint y: 239, distance: 62.9
click at [689, 238] on div "+ − Leaflet | © Mapbox © OpenStreetMap" at bounding box center [624, 309] width 1123 height 618
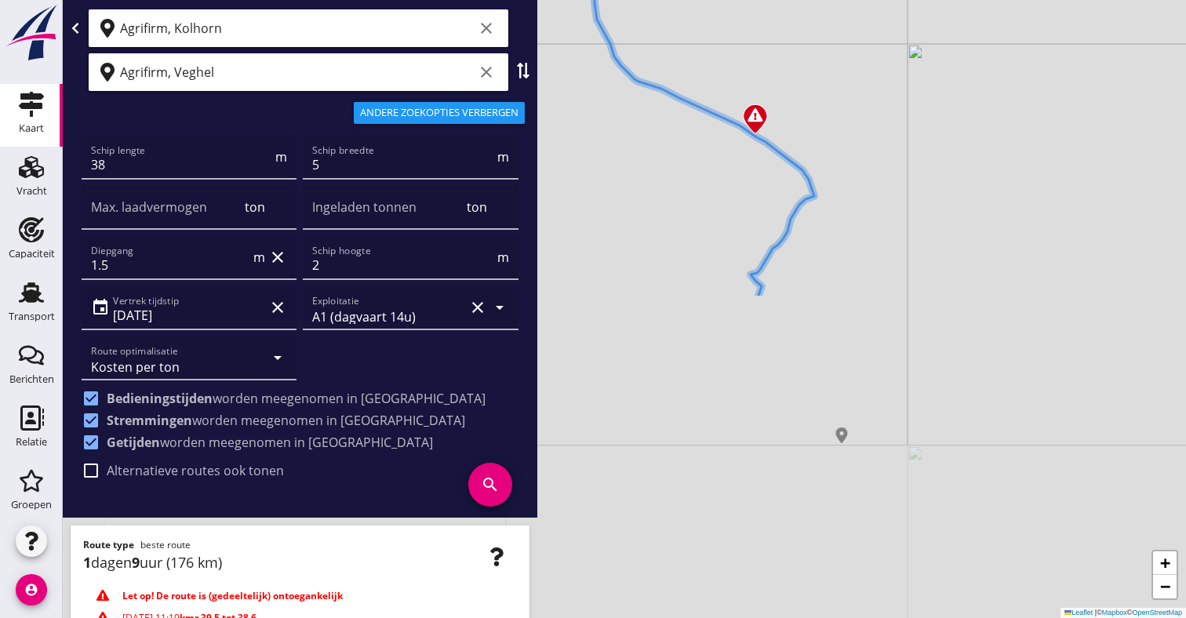
drag, startPoint x: 683, startPoint y: 327, endPoint x: 658, endPoint y: -60, distance: 388.2
click at [658, 0] on html "Geef feedback over deze route Kilometers Tijd Kosten per ton A1 (dagvaart 14u) …" at bounding box center [593, 309] width 1186 height 618
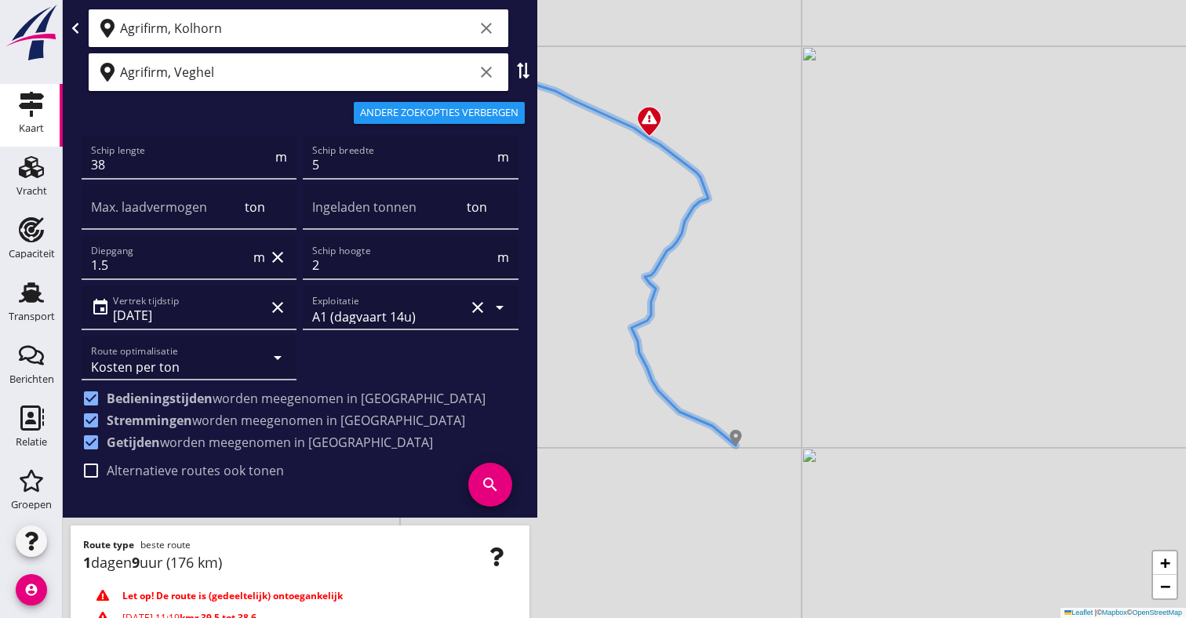
drag, startPoint x: 956, startPoint y: 266, endPoint x: 811, endPoint y: 296, distance: 148.3
click at [811, 296] on div "+ − Leaflet | © Mapbox © OpenStreetMap" at bounding box center [624, 309] width 1123 height 618
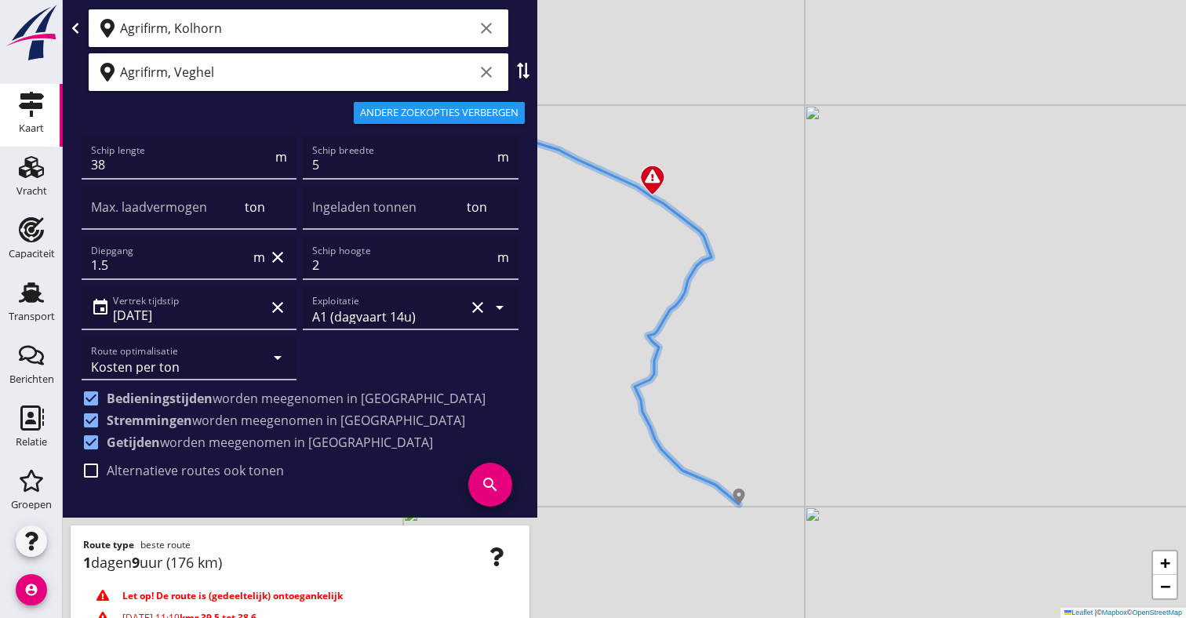
drag, startPoint x: 816, startPoint y: 302, endPoint x: 867, endPoint y: 334, distance: 60.3
click at [867, 334] on div "+ − Leaflet | © Mapbox © OpenStreetMap" at bounding box center [624, 309] width 1123 height 618
click at [286, 70] on input "Agrifirm, Veghel" at bounding box center [297, 72] width 354 height 25
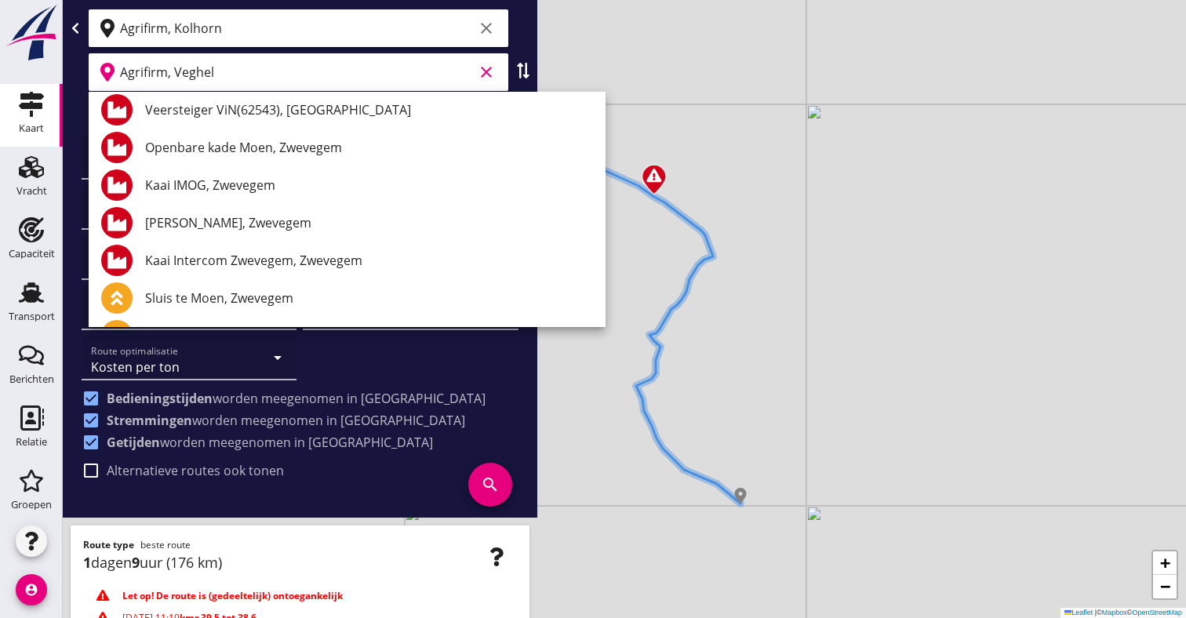
click at [286, 70] on input "Agrifirm, Veghel" at bounding box center [297, 72] width 354 height 25
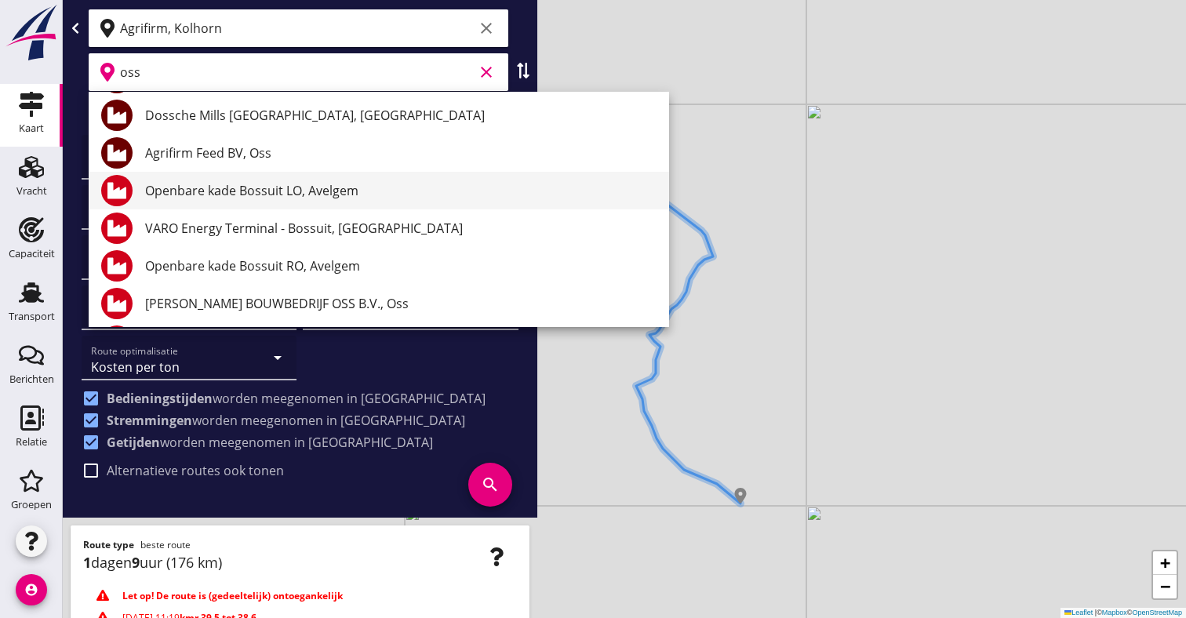
scroll to position [337, 0]
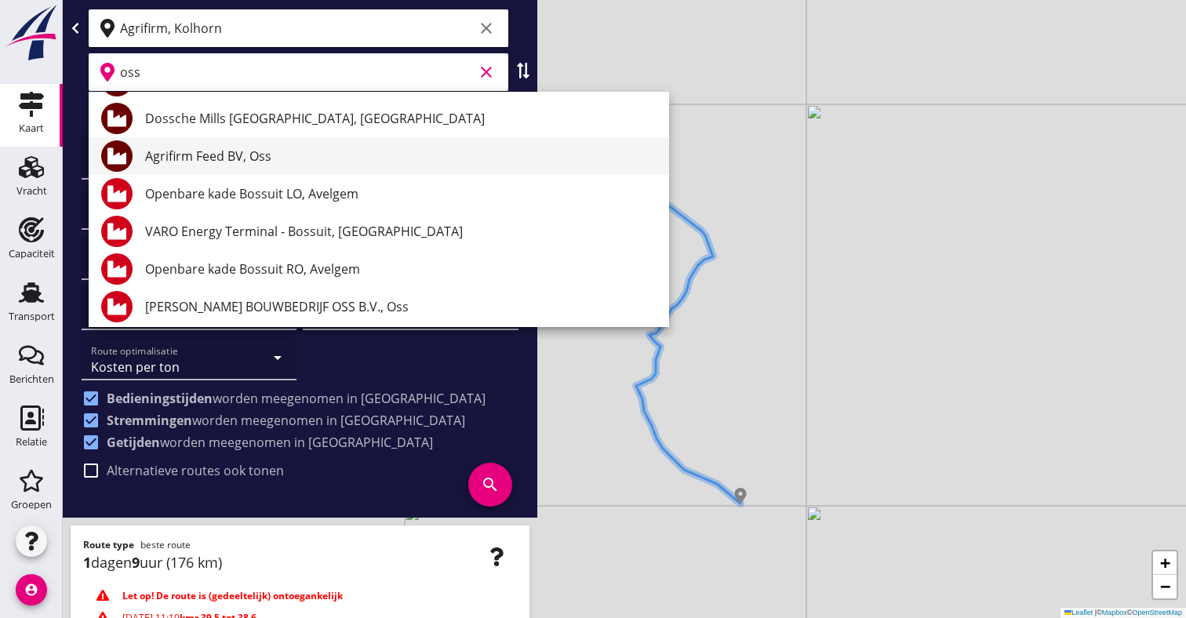
click at [185, 158] on div "Agrifirm Feed BV, Oss" at bounding box center [400, 156] width 511 height 19
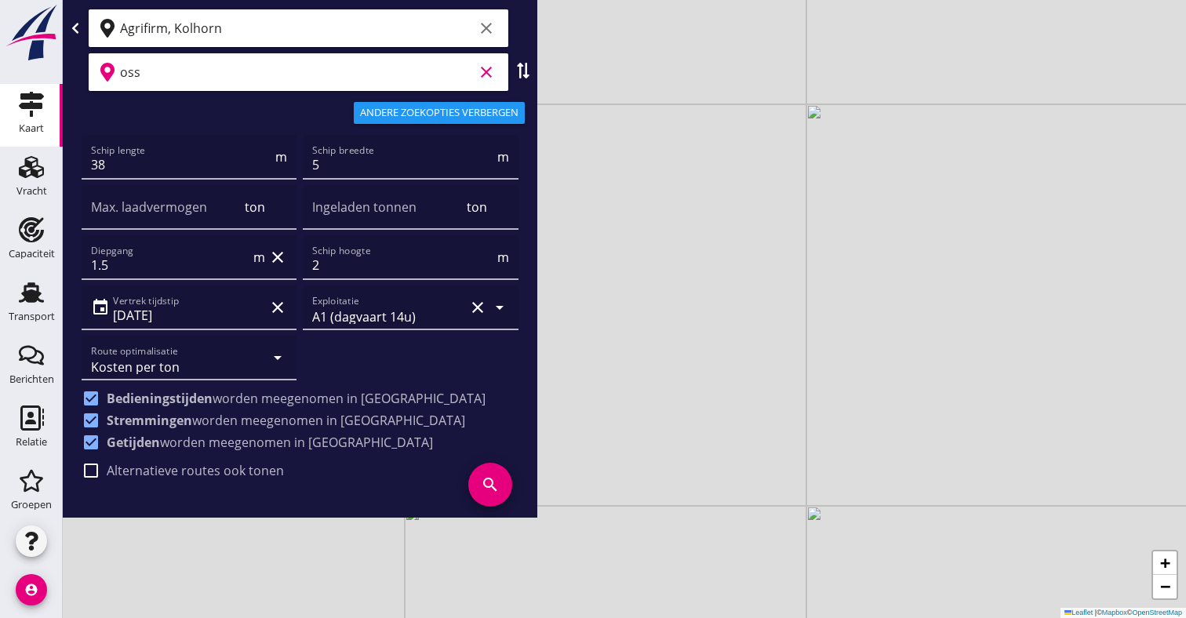
type input "Agrifirm Feed BV, Oss"
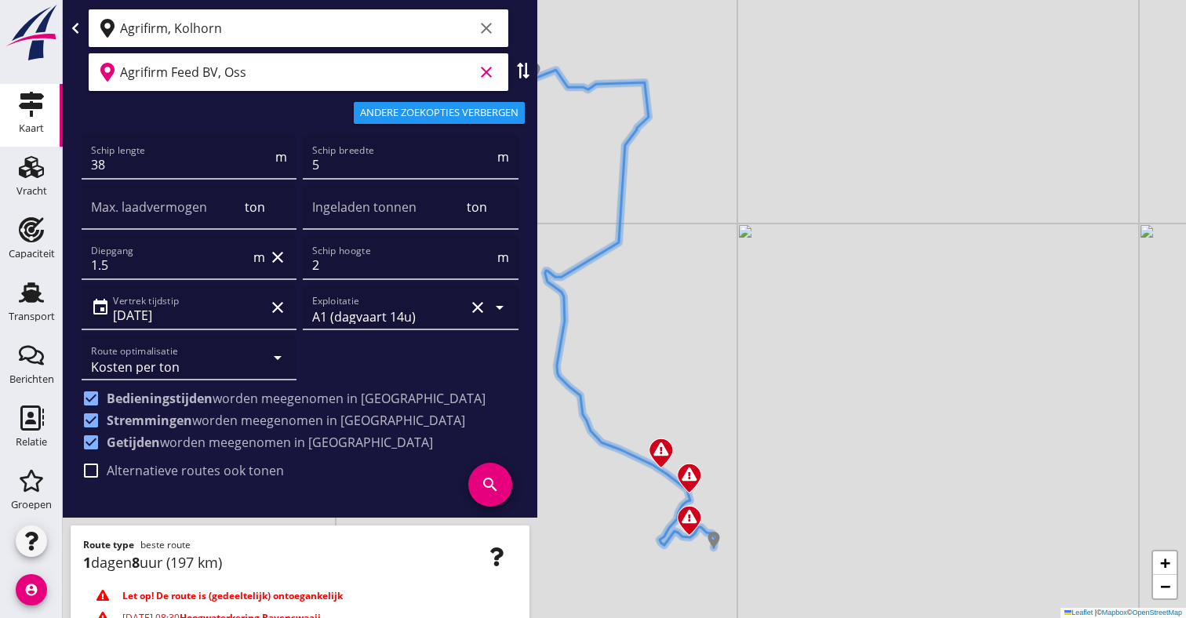
click at [472, 486] on icon "search" at bounding box center [490, 485] width 44 height 44
click at [479, 487] on icon "search" at bounding box center [490, 485] width 44 height 44
click at [27, 233] on use at bounding box center [31, 229] width 25 height 25
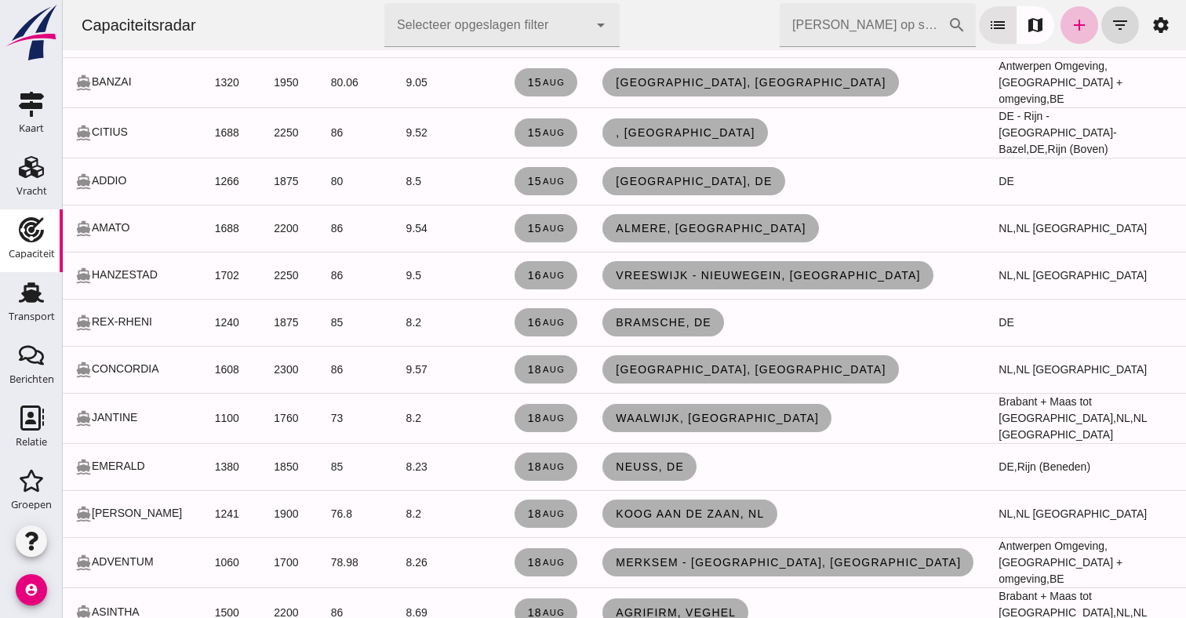
click div "[PERSON_NAME] op scheepsnaam cancel search list map add filter_list settings"
click at [1128, 30] on icon "filter_list" at bounding box center [1119, 25] width 19 height 19
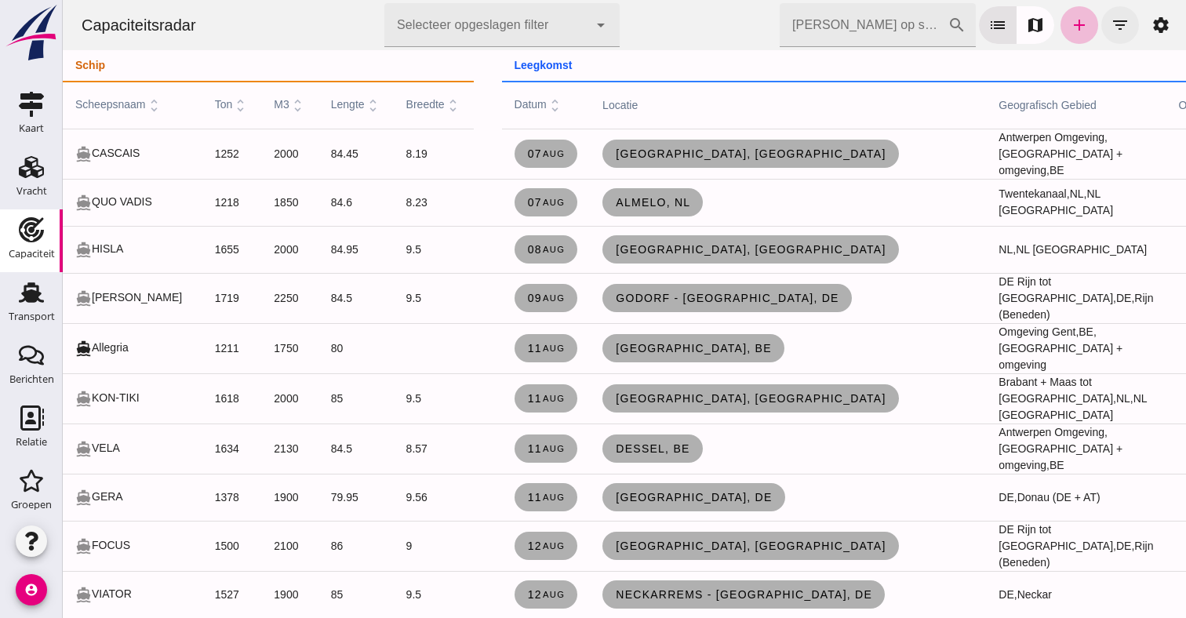
click at [1114, 17] on icon "filter_list" at bounding box center [1119, 25] width 19 height 19
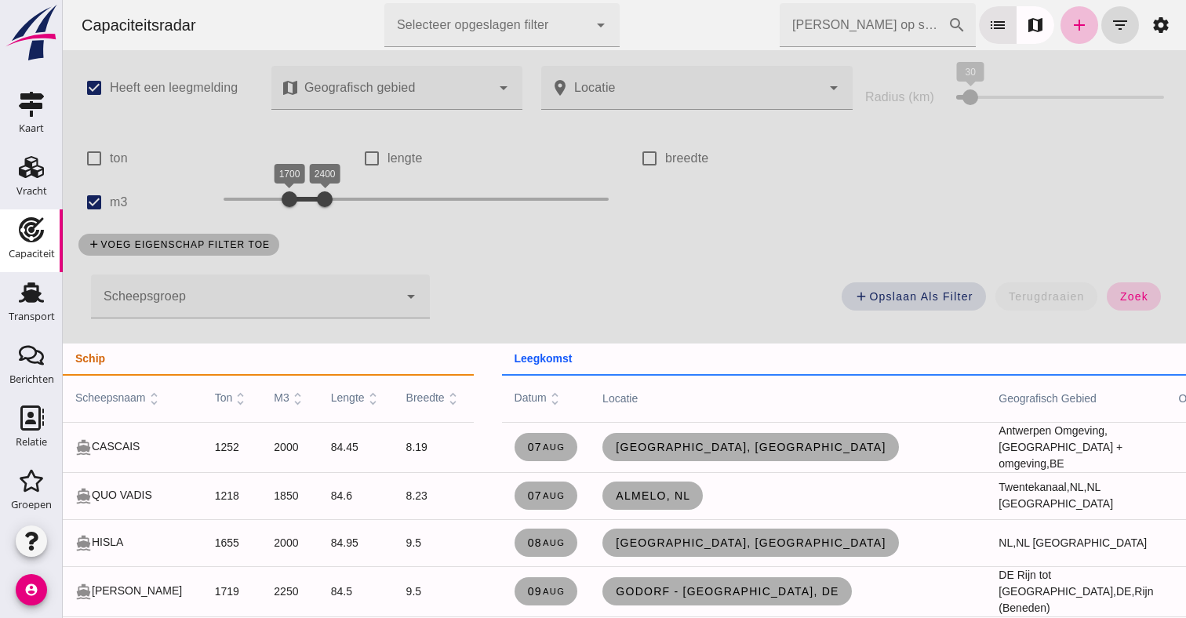
click span "zoek"
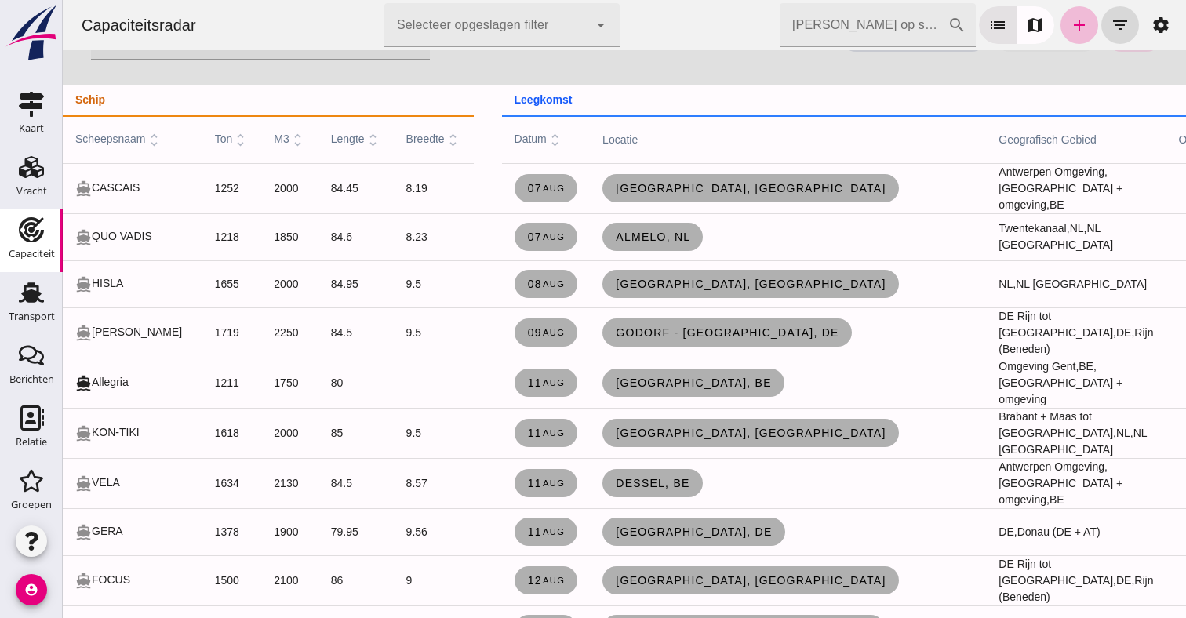
scroll to position [227, 0]
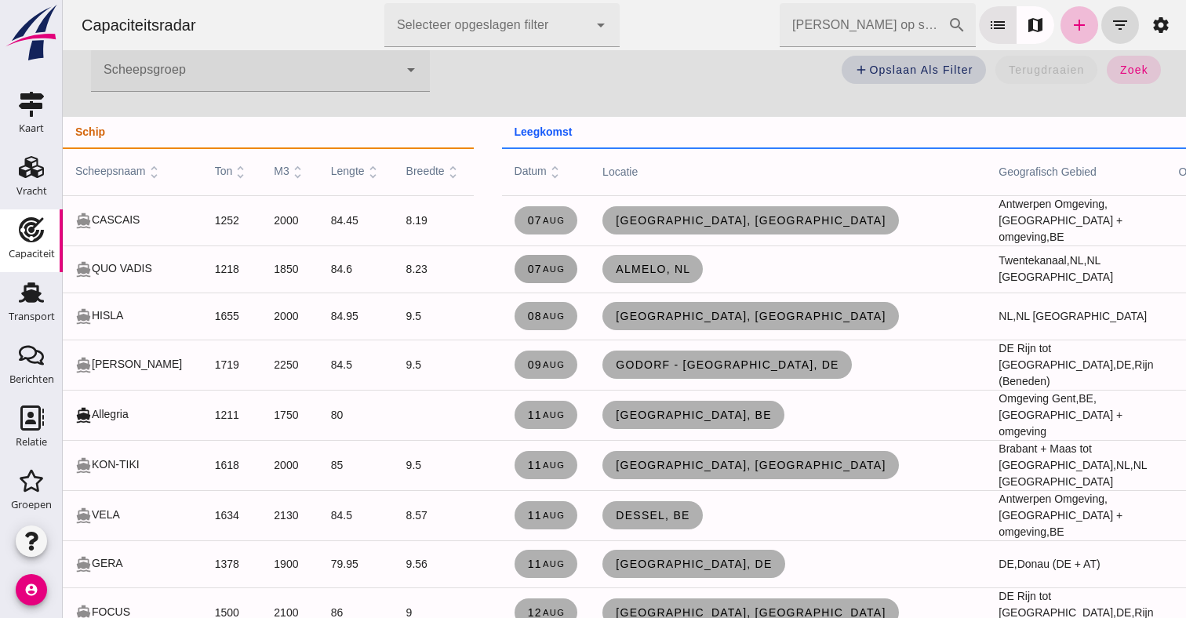
click span "[DATE]"
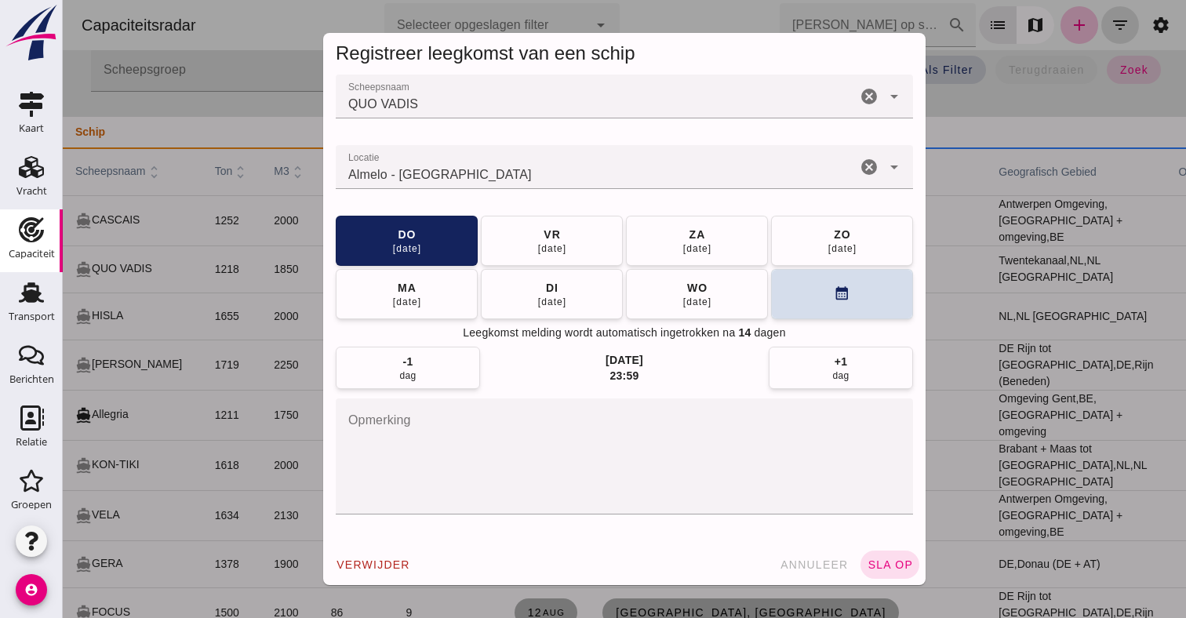
click icon "cancel"
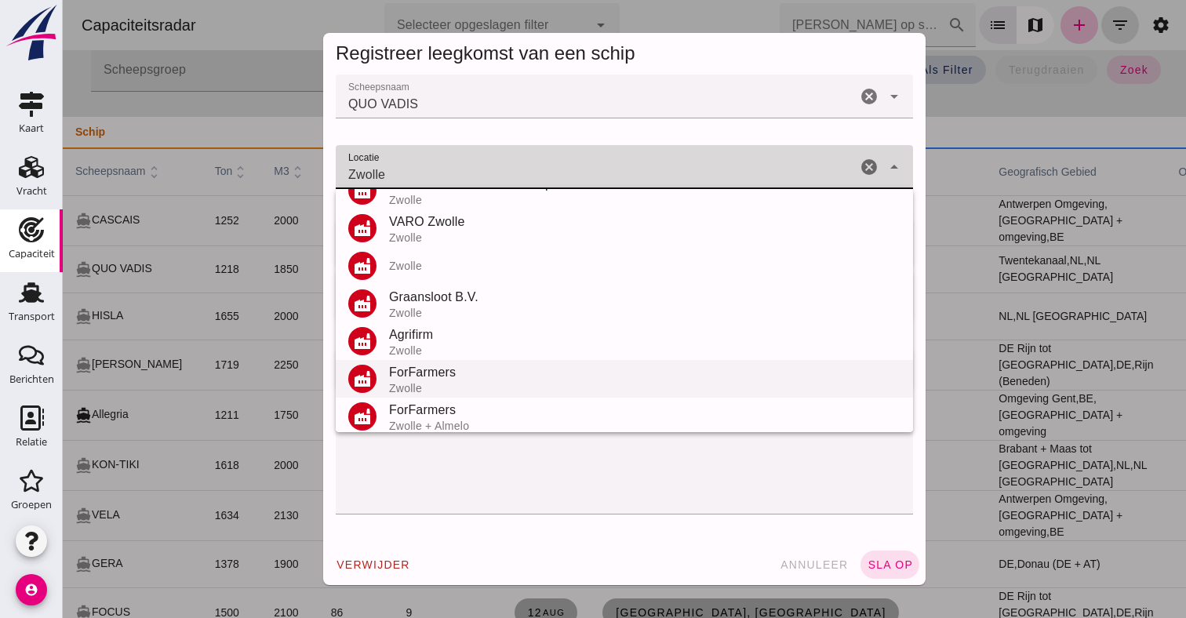
scroll to position [184, 0]
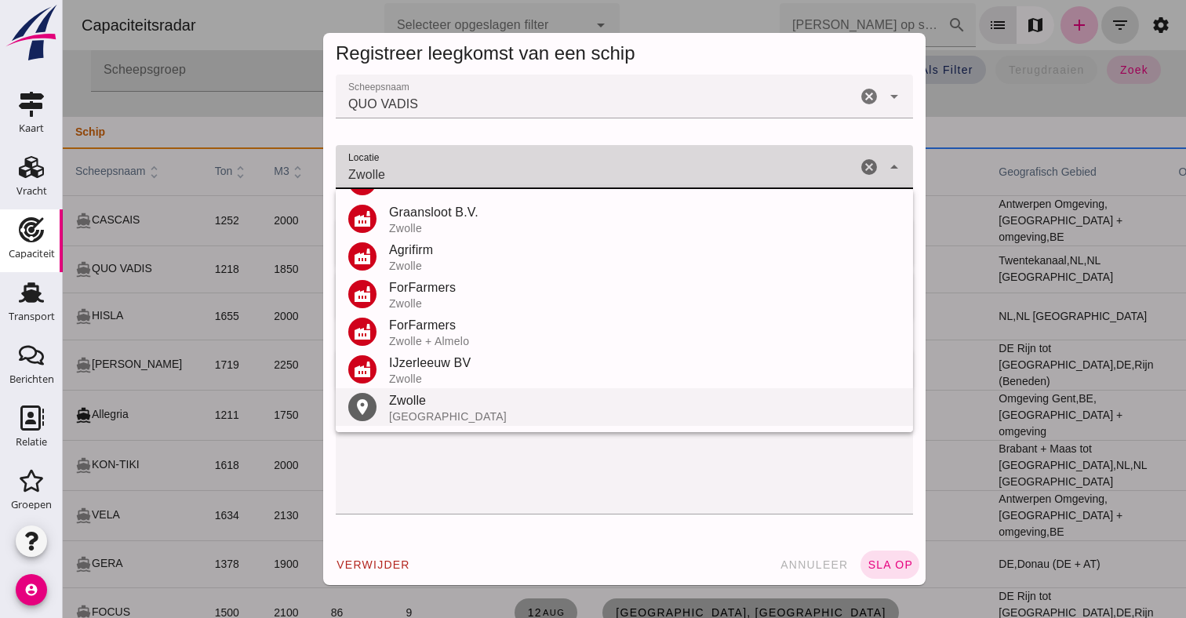
click at [408, 417] on div "[GEOGRAPHIC_DATA]" at bounding box center [644, 416] width 511 height 13
type input "[GEOGRAPHIC_DATA] - [GEOGRAPHIC_DATA]"
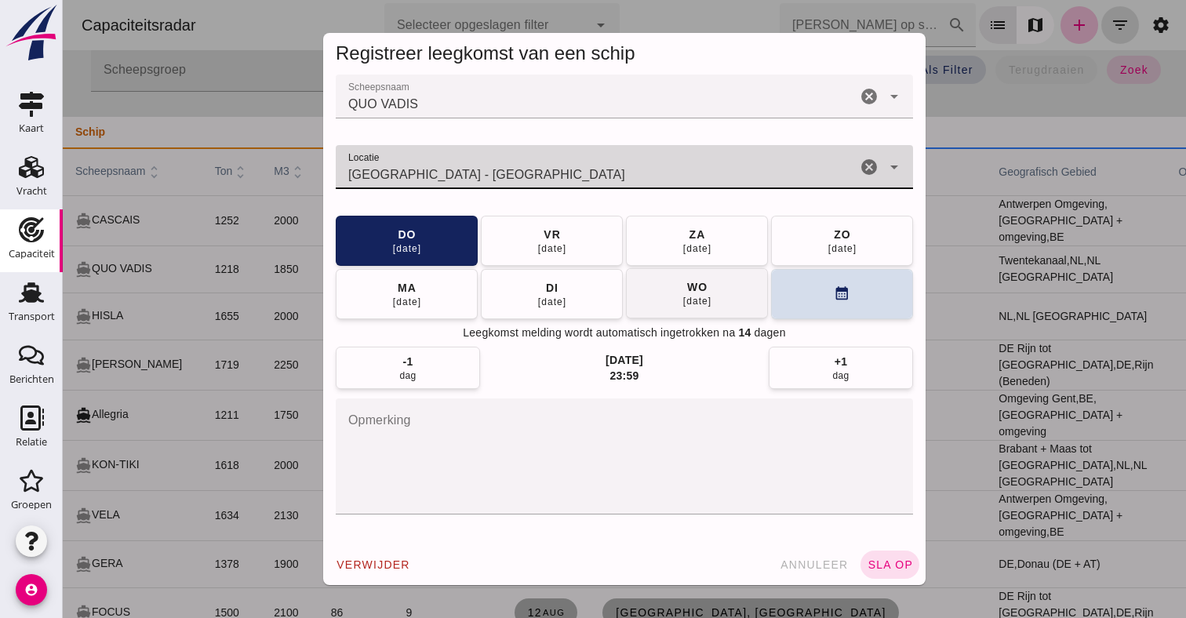
click button "[DATE]"
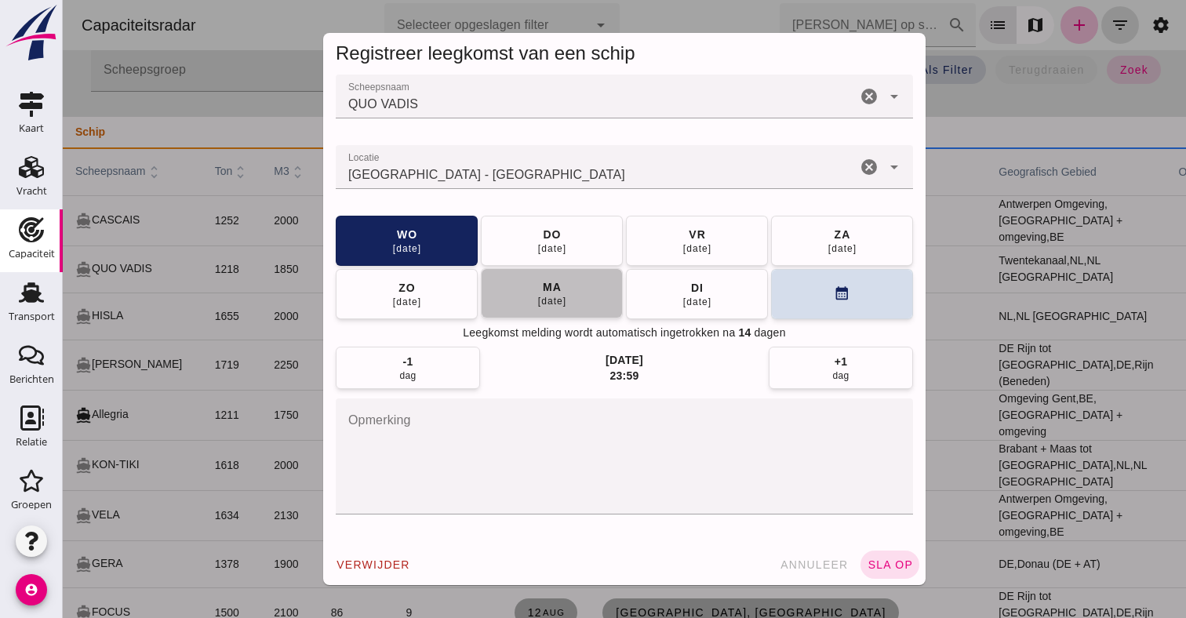
click button "[DATE]"
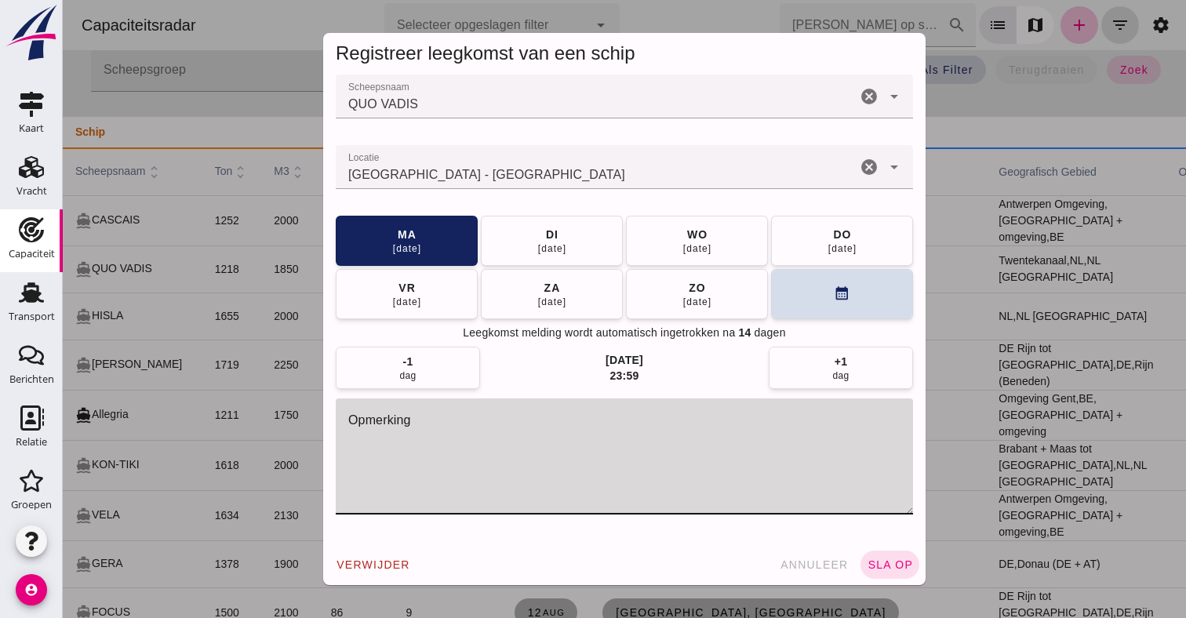
click textarea "opmerking"
type textarea "Datum ongeveer, ligt te schilderen"
click div "verwijder annuleer sla op"
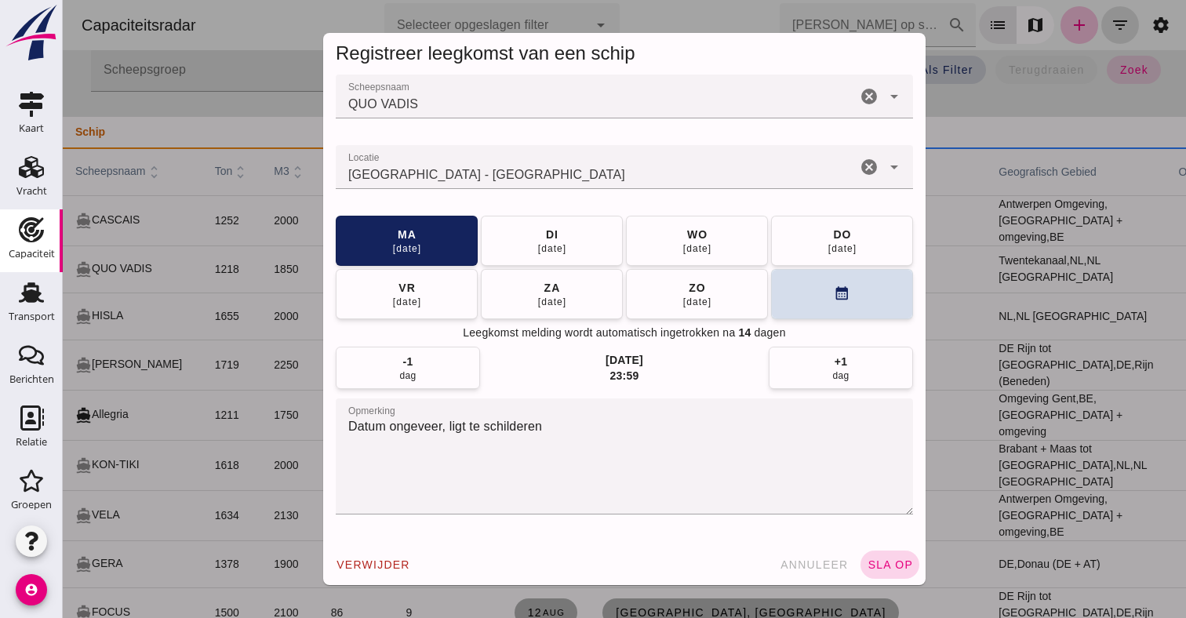
click span "sla op"
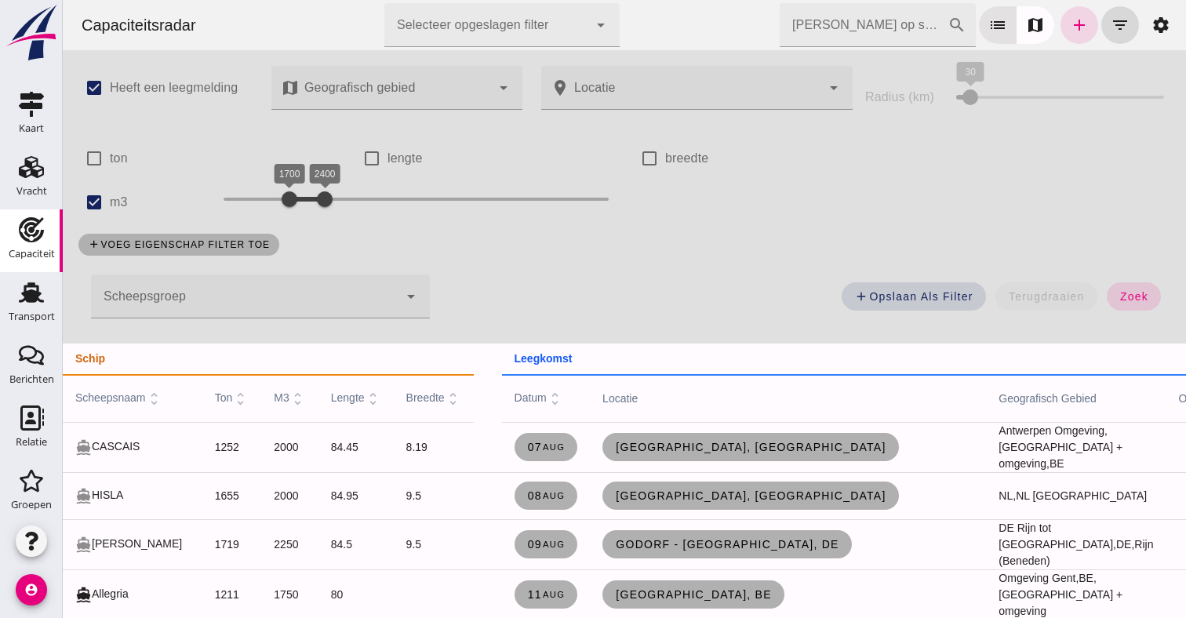
scroll to position [0, 0]
click span "zoek"
click at [1087, 24] on icon "add" at bounding box center [1079, 25] width 19 height 19
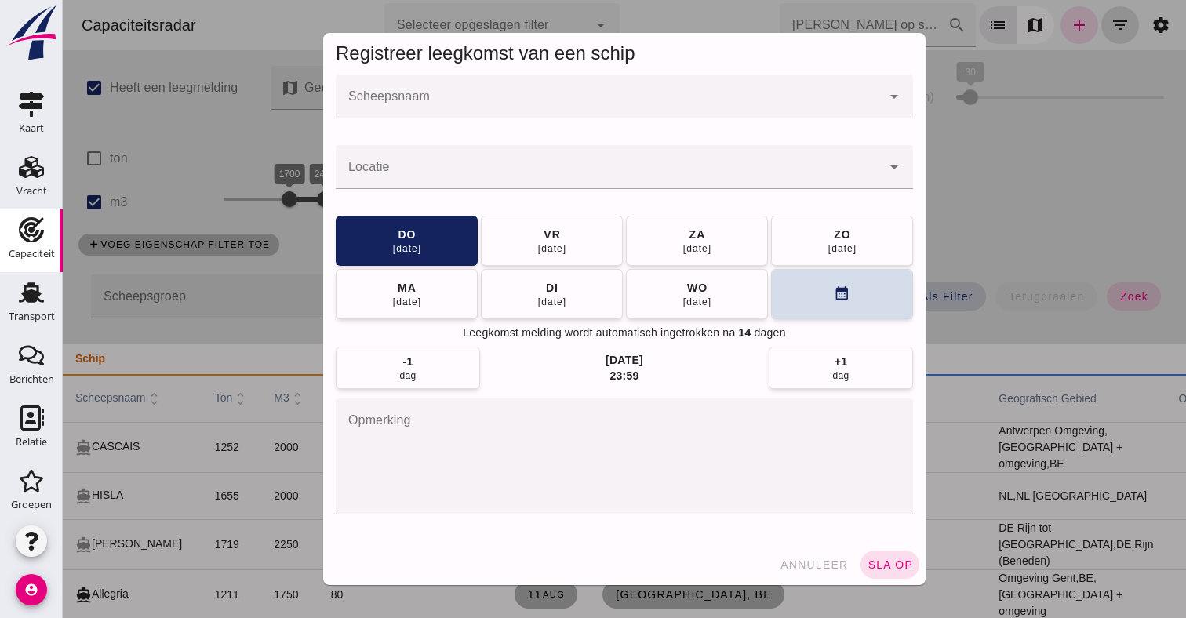
click input "Scheepsnaam"
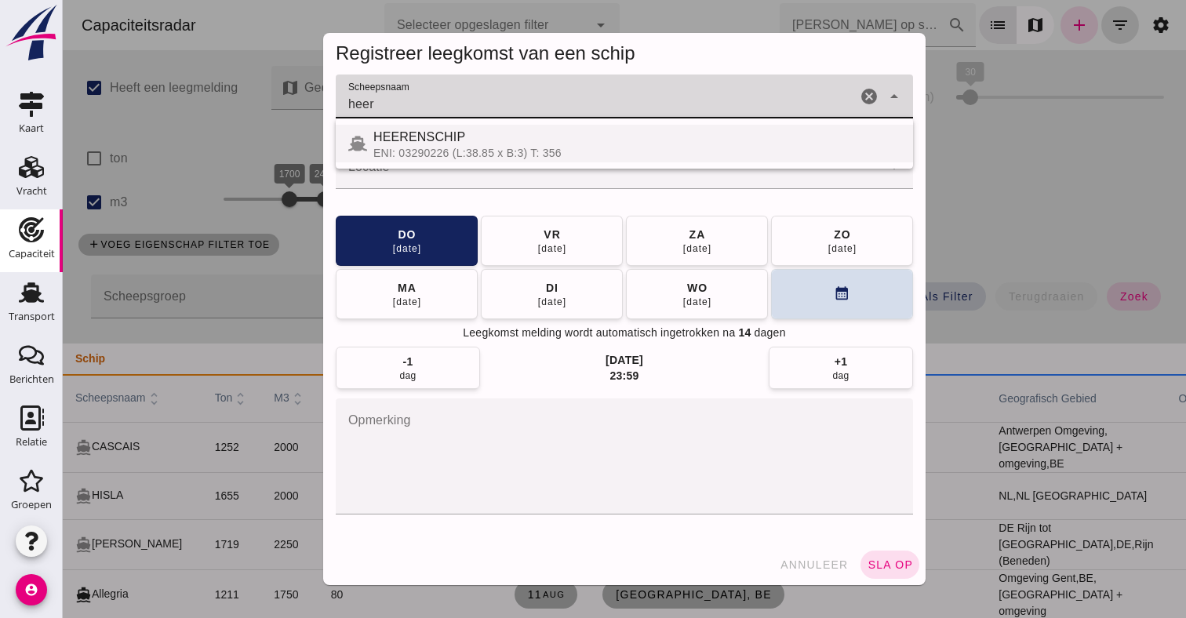
click at [434, 139] on div "HEERENSCHIP" at bounding box center [636, 137] width 527 height 19
type input "HEERENSCHIP"
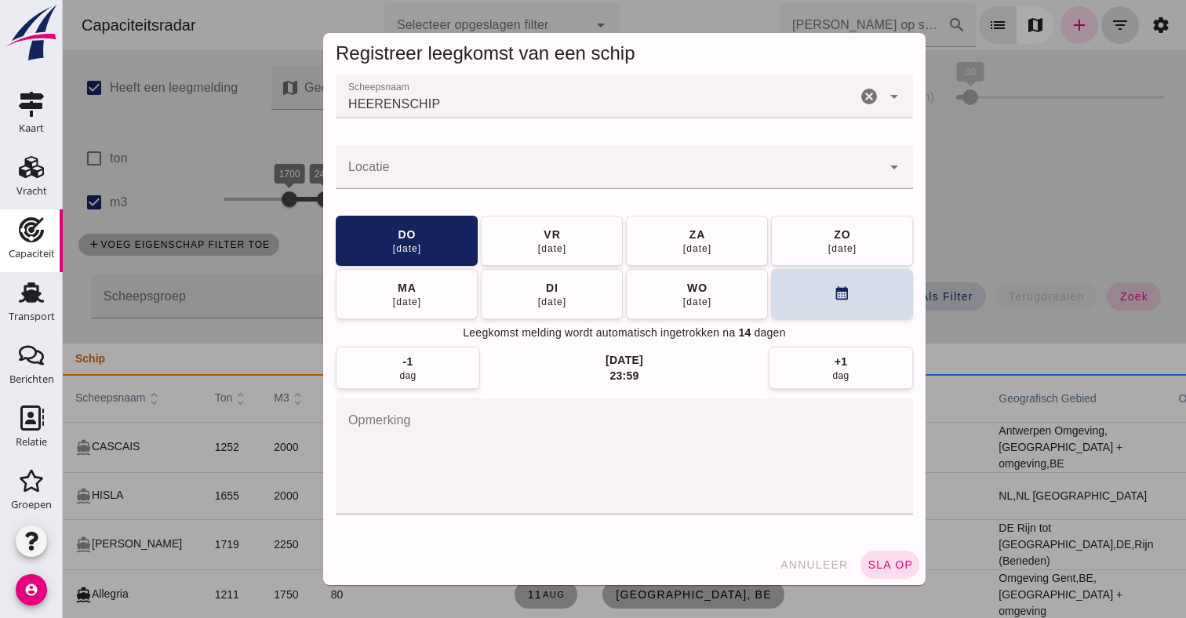
click at [402, 191] on div at bounding box center [624, 197] width 577 height 17
click input "G"
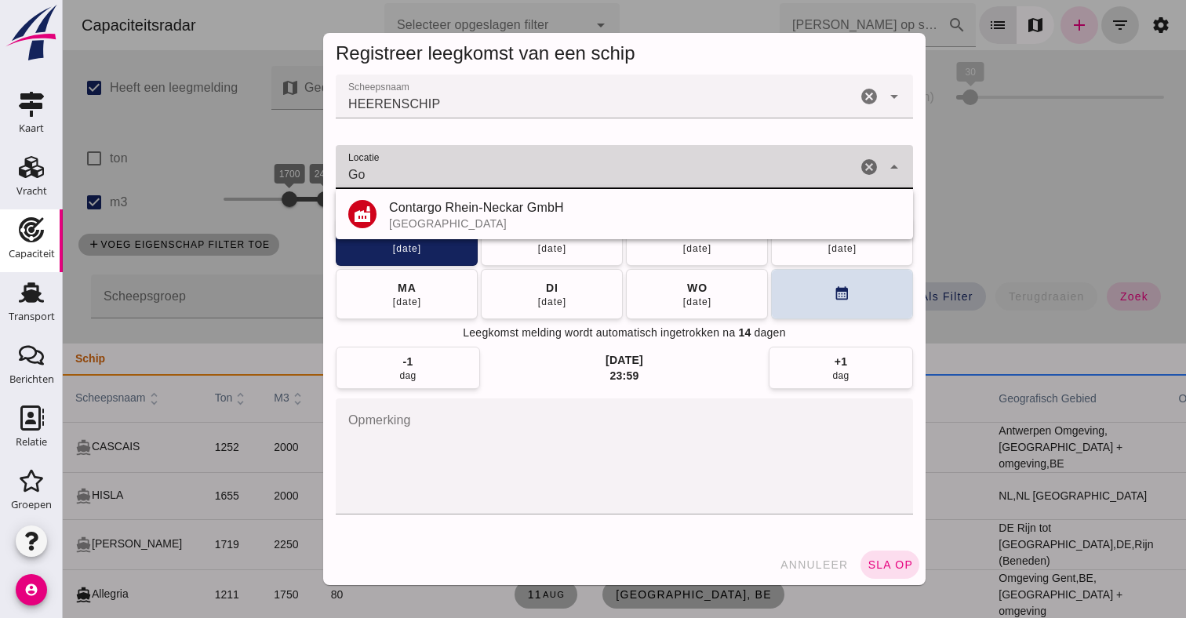
type input "G"
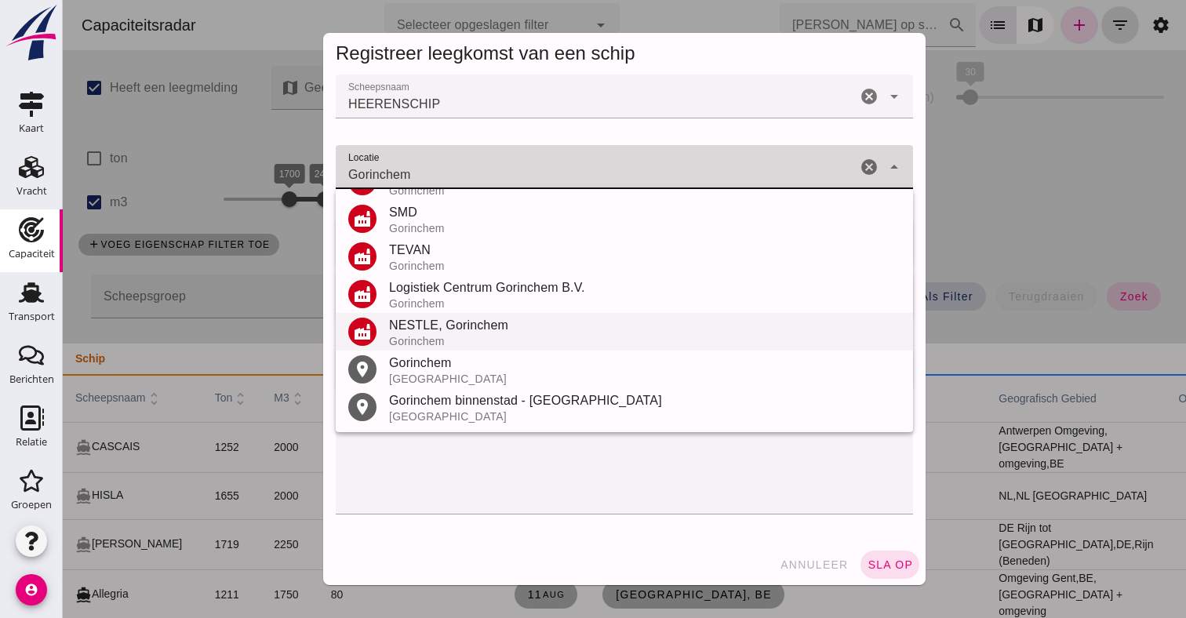
scroll to position [221, 0]
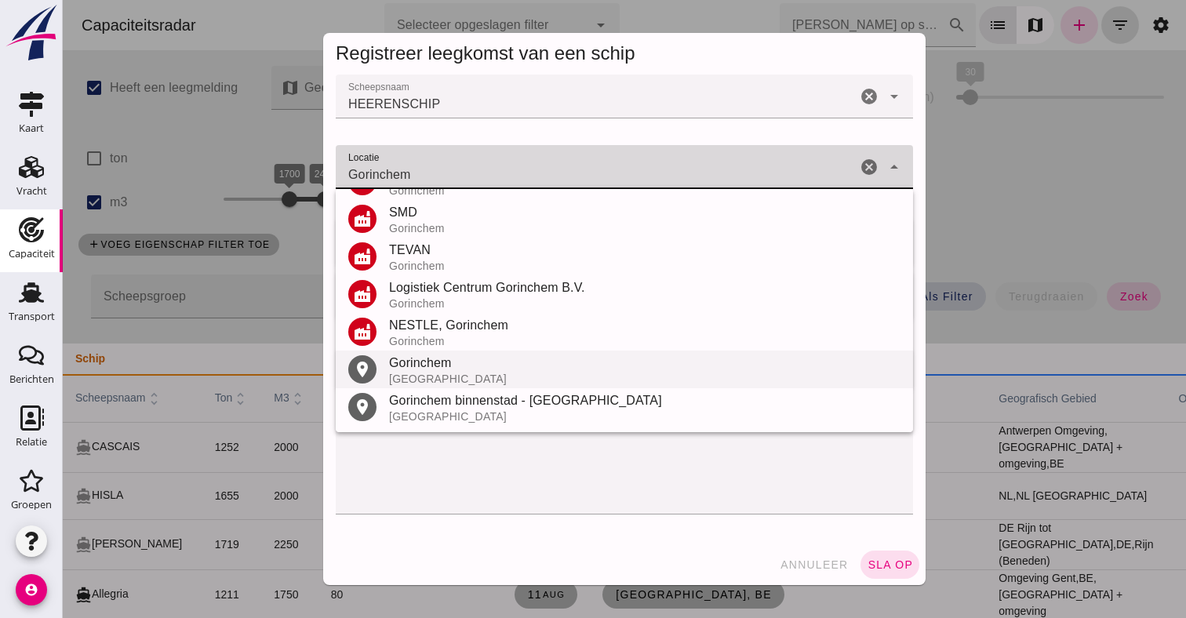
click at [438, 362] on div "Gorinchem" at bounding box center [644, 363] width 511 height 19
type input "Gorinchem - [GEOGRAPHIC_DATA]"
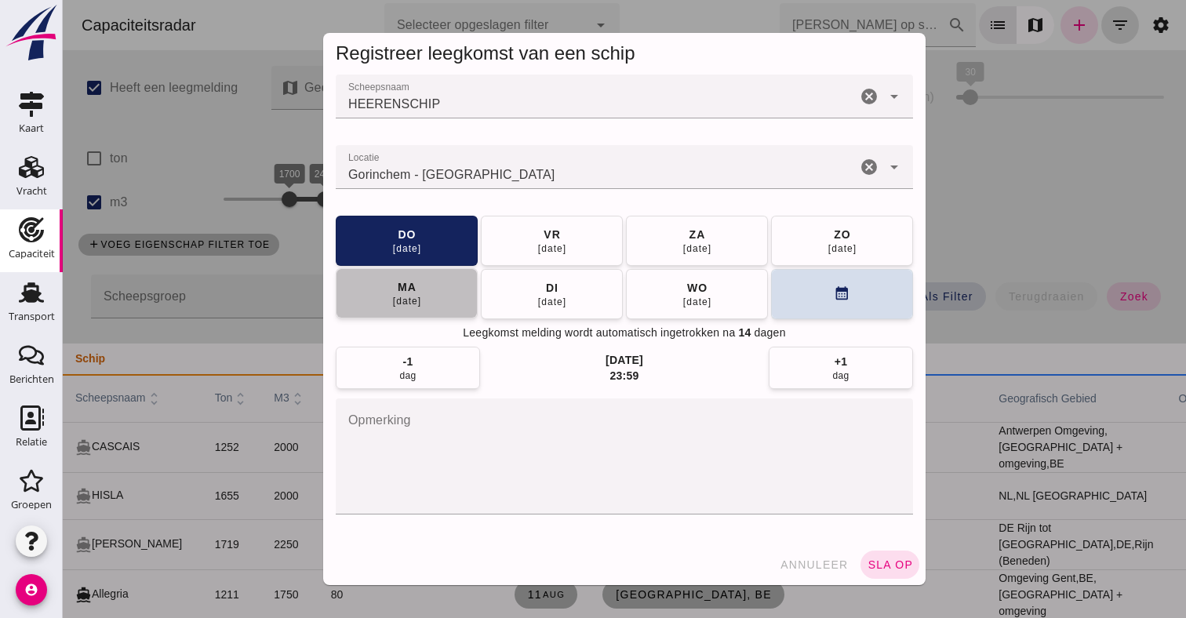
click div "[DATE]"
click span "sla op"
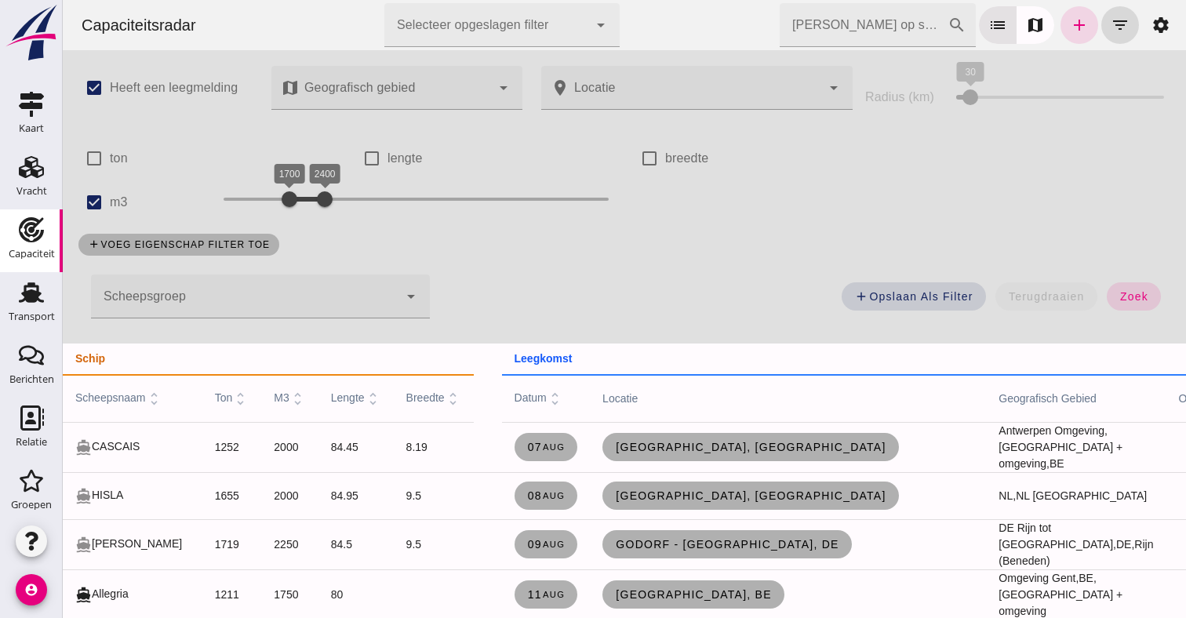
click at [113, 200] on label "m3" at bounding box center [119, 202] width 18 height 44
click input "m3"
checkbox input "false"
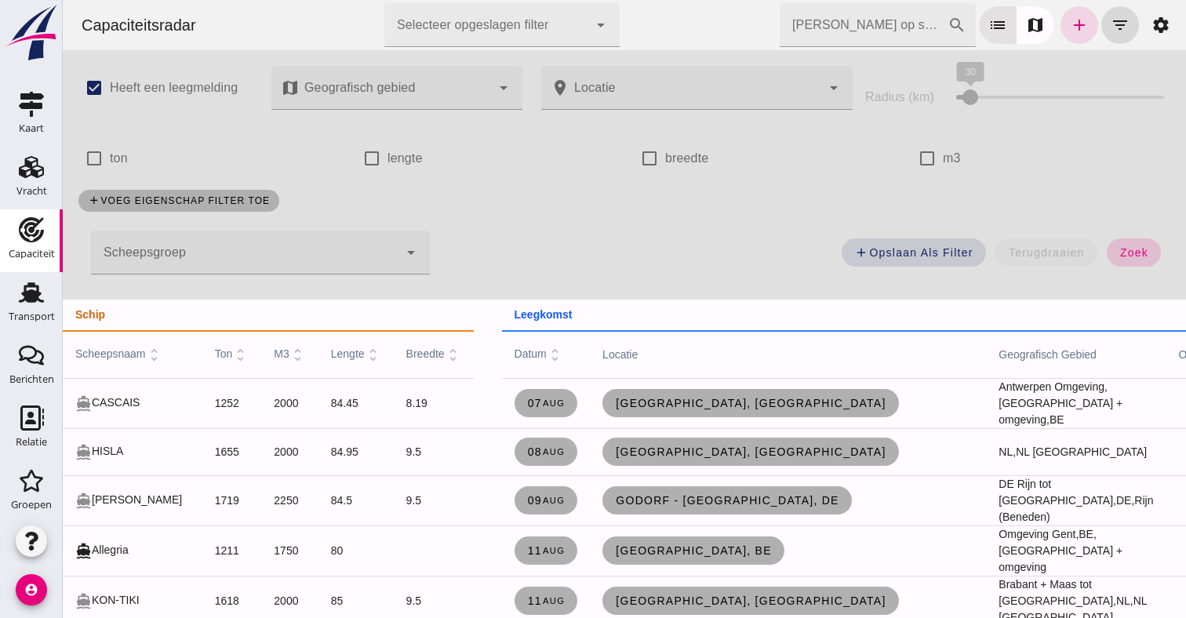
click button "zoek"
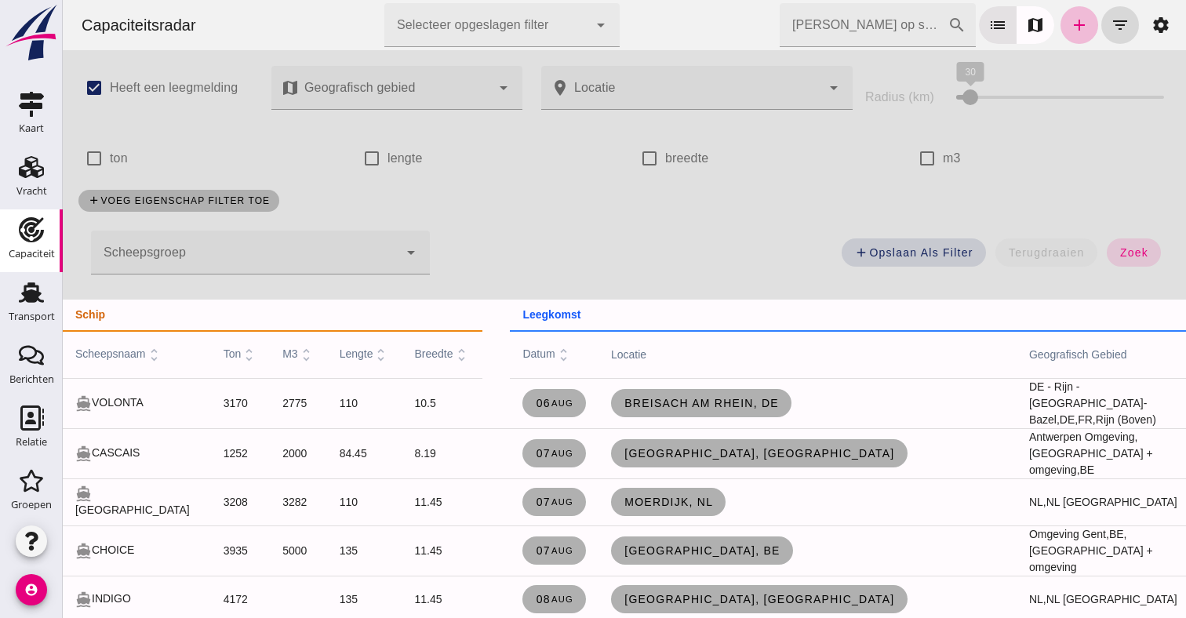
click input "[PERSON_NAME] op scheepsnaam"
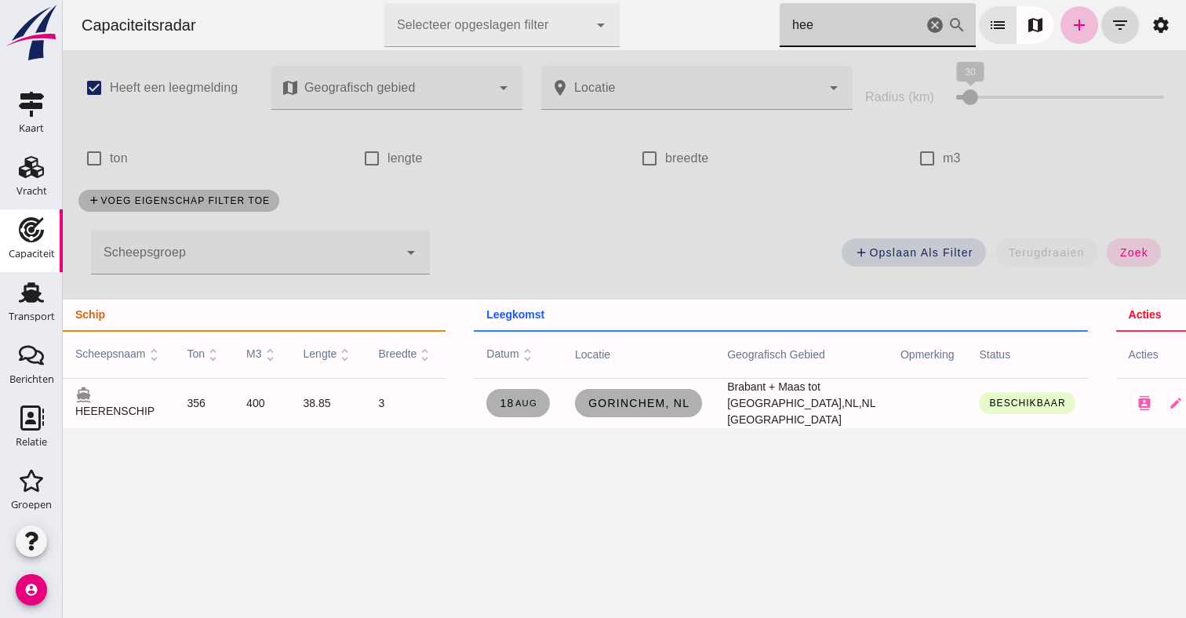
type input "heer"
click icon "cancel"
